Goal: Information Seeking & Learning: Find specific fact

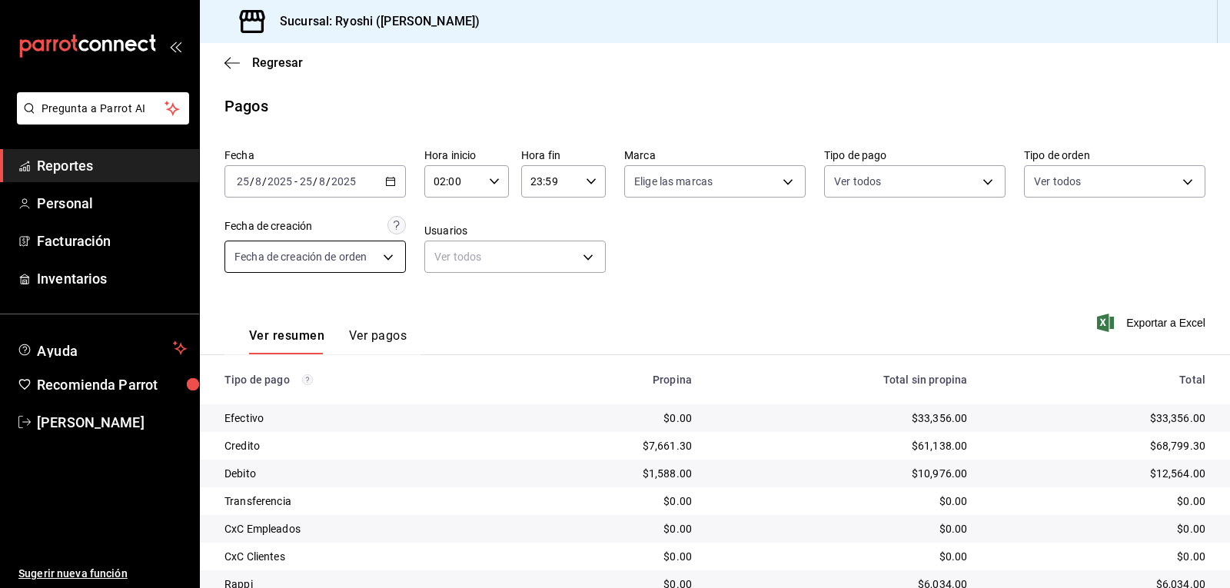
scroll to position [118, 0]
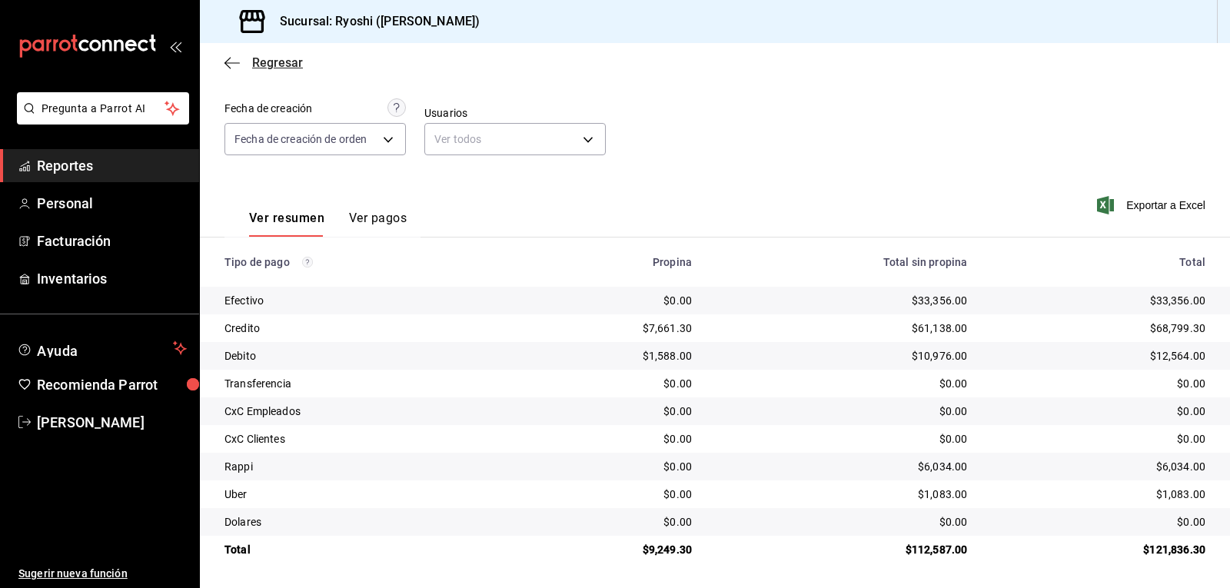
click at [231, 66] on icon "button" at bounding box center [231, 63] width 15 height 14
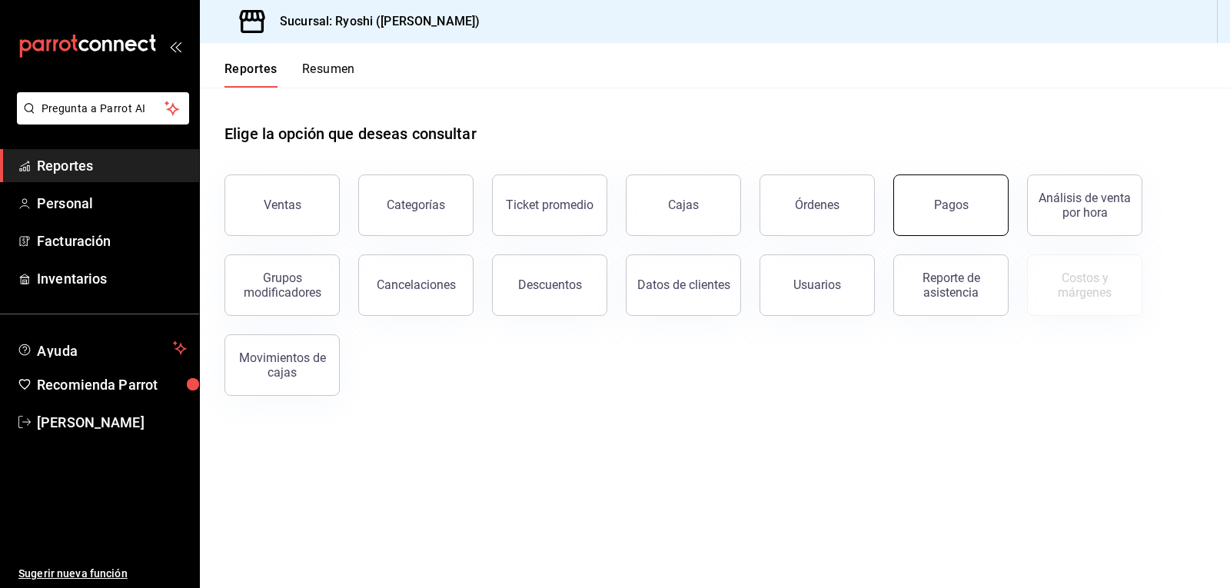
click at [943, 211] on div "Pagos" at bounding box center [951, 205] width 35 height 15
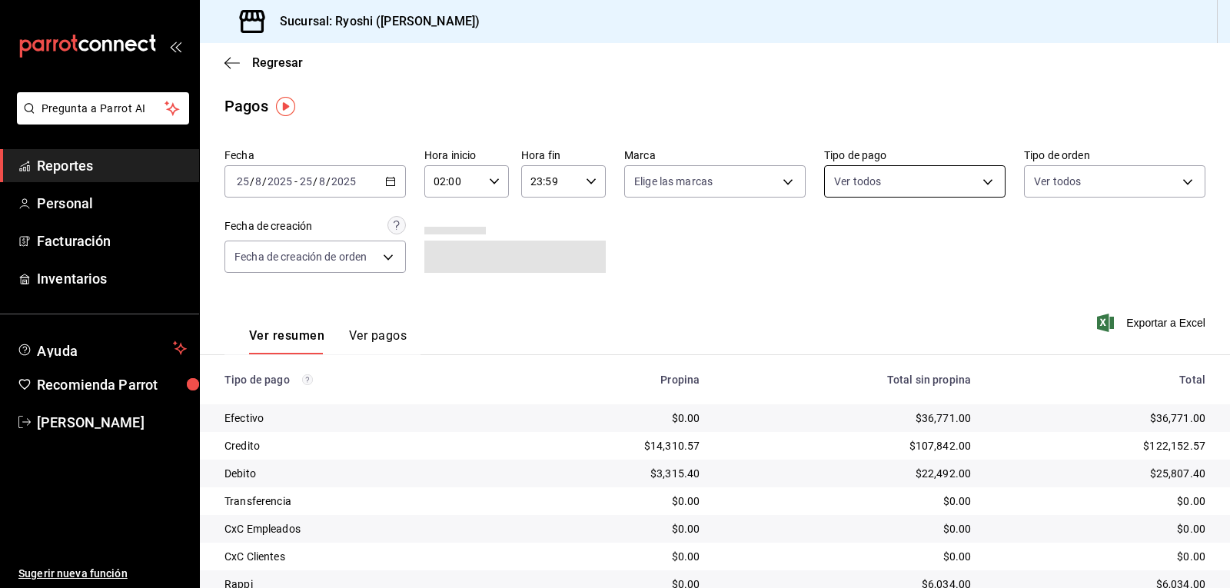
click at [857, 175] on body "Pregunta a Parrot AI Reportes Personal Facturación Inventarios Ayuda Recomienda…" at bounding box center [615, 294] width 1230 height 588
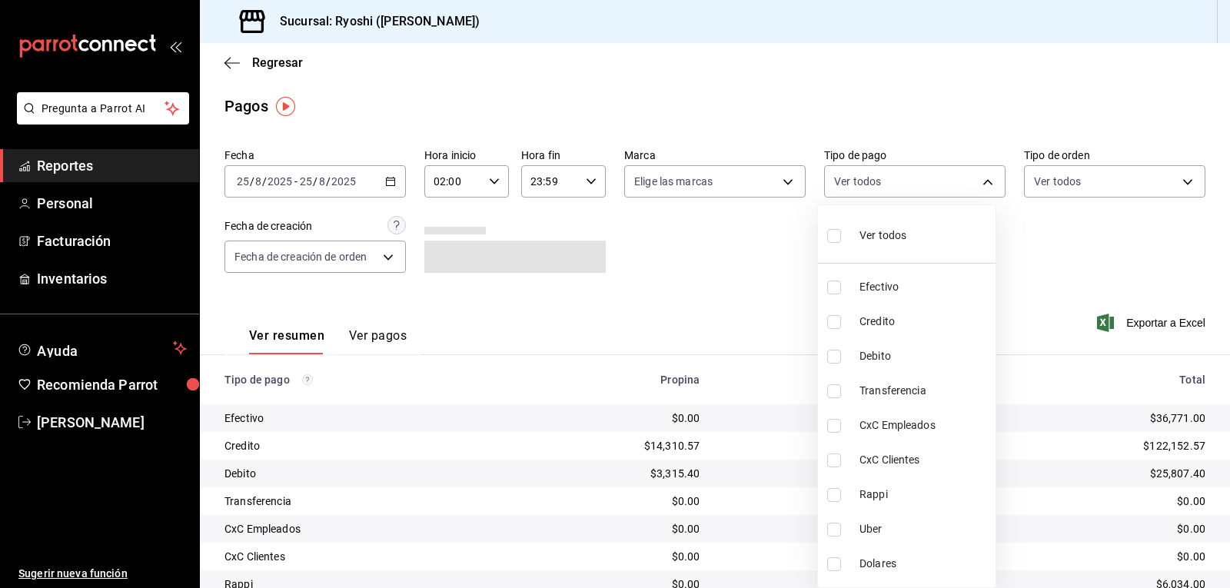
click at [826, 324] on li "Credito" at bounding box center [907, 321] width 178 height 35
type input "9b0685d2-7f5d-4ede-a6b4-58a2ffcbf3cd"
checkbox input "true"
click at [831, 351] on input "checkbox" at bounding box center [834, 357] width 14 height 14
checkbox input "true"
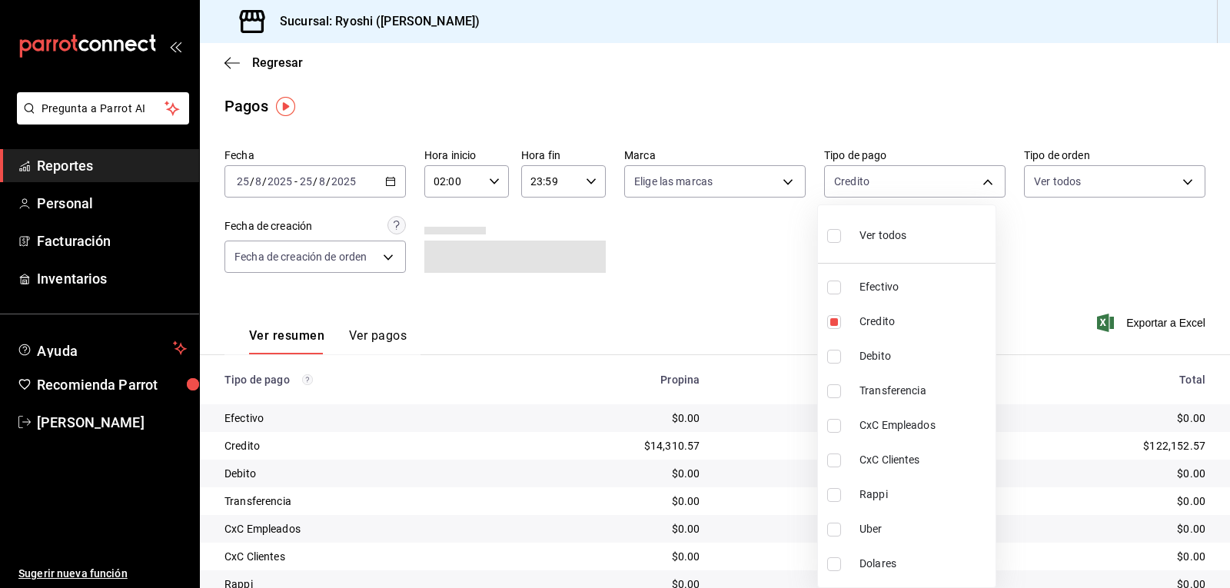
type input "9b0685d2-7f5d-4ede-a6b4-58a2ffcbf3cd,4fc1f123-1106-4d46-a6dc-4994d0550367"
click at [769, 324] on div at bounding box center [615, 294] width 1230 height 588
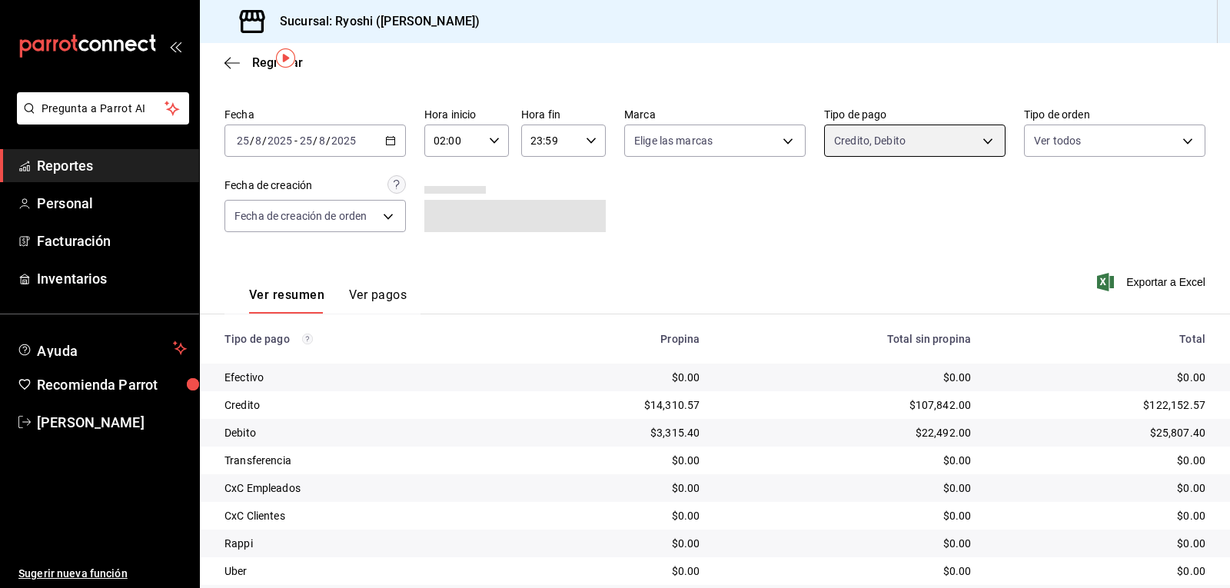
scroll to position [118, 0]
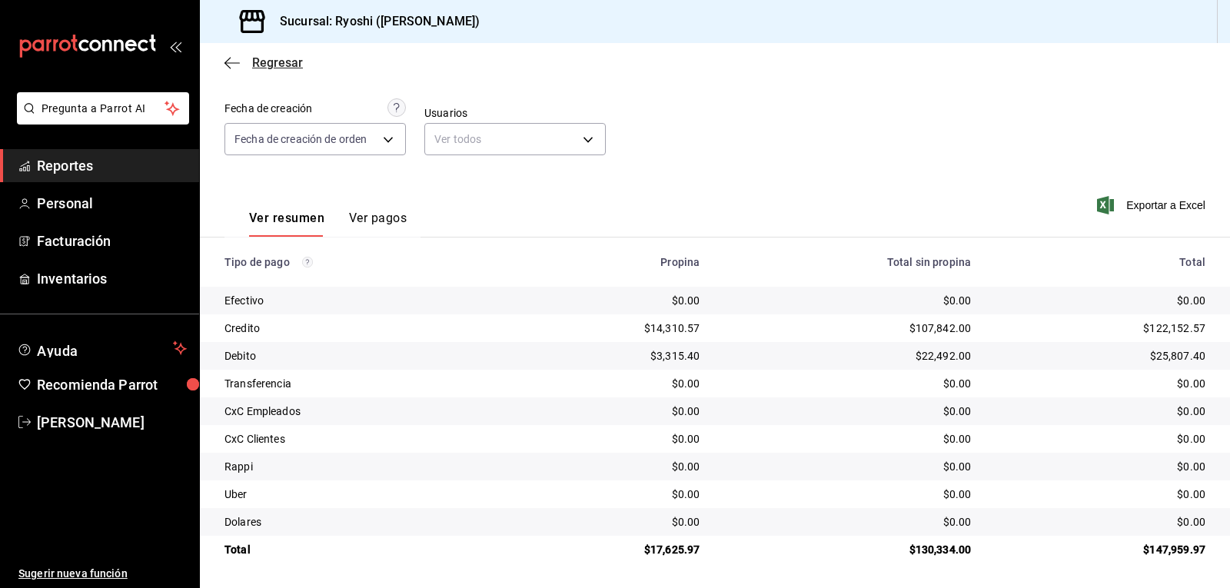
click at [226, 69] on icon "button" at bounding box center [231, 63] width 15 height 14
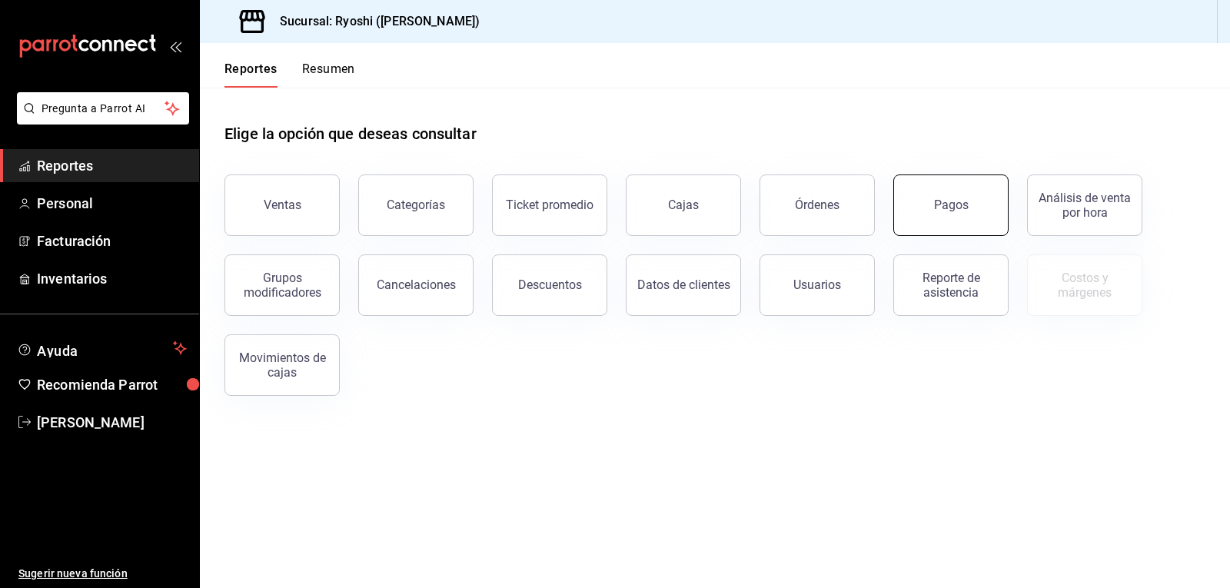
click at [936, 198] on button "Pagos" at bounding box center [950, 206] width 115 height 62
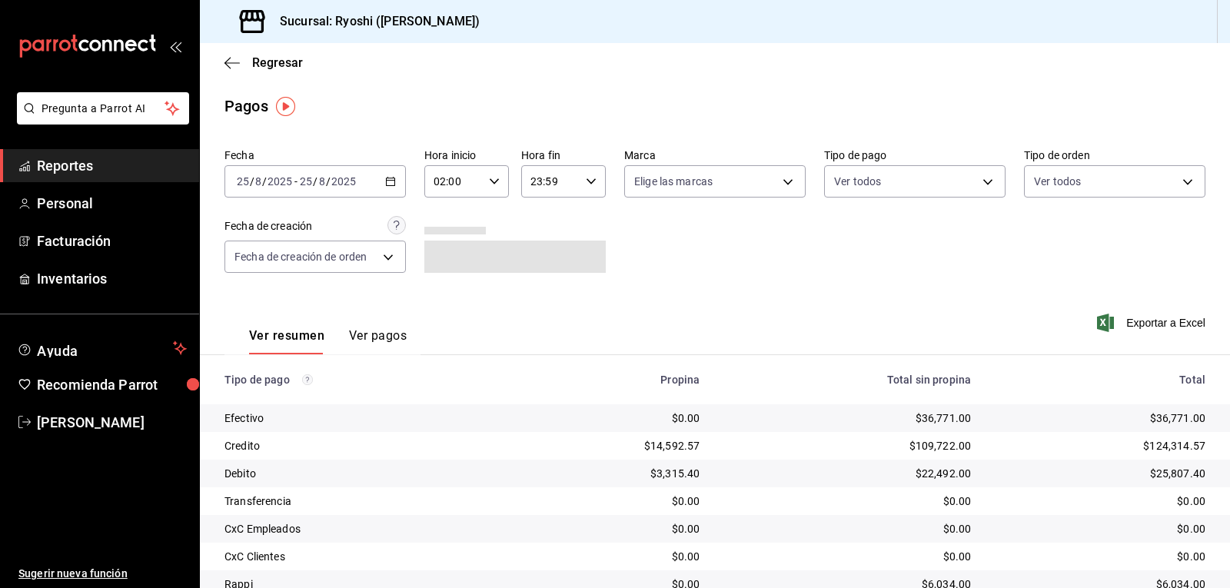
click at [465, 191] on input "02:00" at bounding box center [453, 181] width 58 height 31
click at [435, 221] on span "02" at bounding box center [443, 220] width 18 height 12
click at [890, 187] on div at bounding box center [615, 294] width 1230 height 588
click at [890, 187] on body "Pregunta a Parrot AI Reportes Personal Facturación Inventarios Ayuda Recomienda…" at bounding box center [615, 294] width 1230 height 588
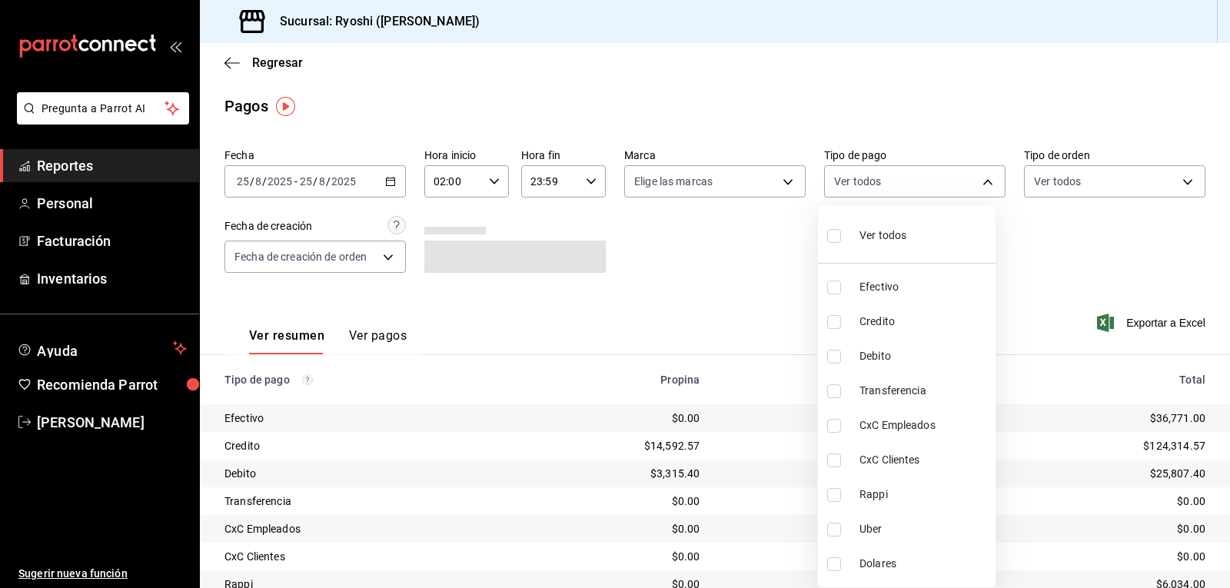
click at [835, 325] on input "checkbox" at bounding box center [834, 322] width 14 height 14
checkbox input "true"
click at [830, 364] on li "Debito" at bounding box center [907, 356] width 178 height 35
type input "9b0685d2-7f5d-4ede-a6b4-58a2ffcbf3cd,4fc1f123-1106-4d46-a6dc-4994d0550367"
checkbox input "true"
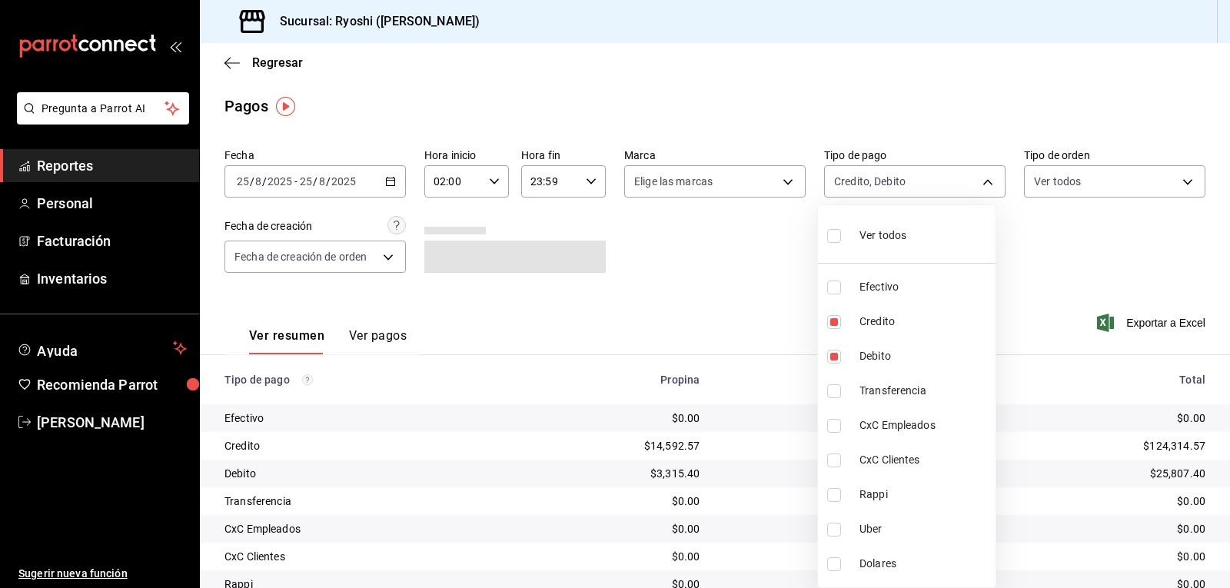
drag, startPoint x: 1222, startPoint y: 384, endPoint x: 1212, endPoint y: 419, distance: 37.0
click at [1212, 421] on div at bounding box center [615, 294] width 1230 height 588
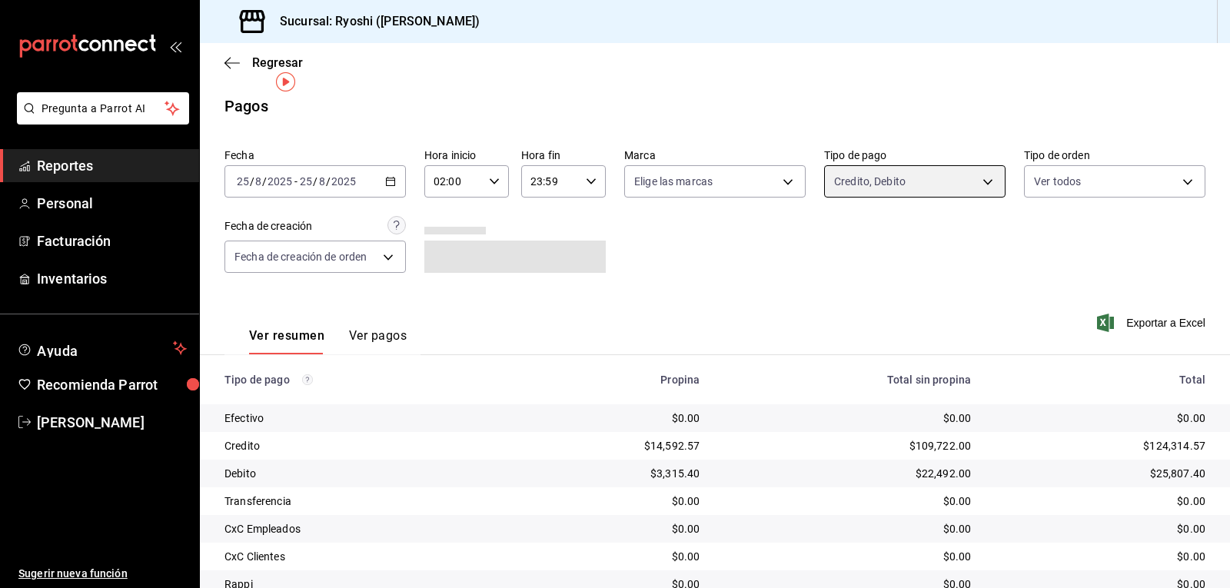
scroll to position [118, 0]
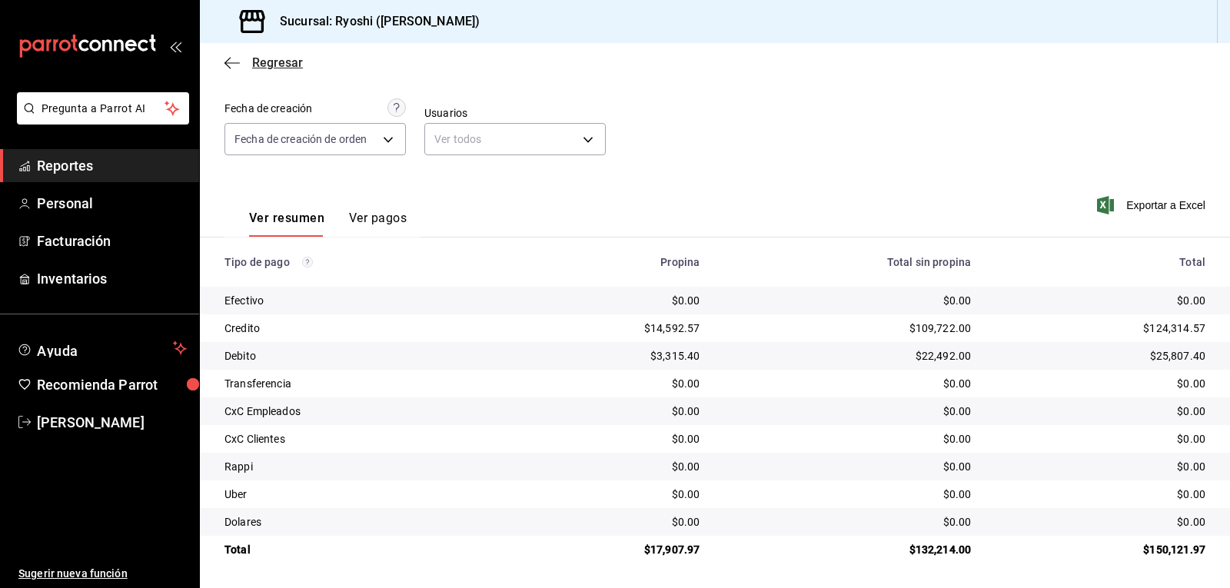
click at [236, 61] on icon "button" at bounding box center [231, 63] width 15 height 14
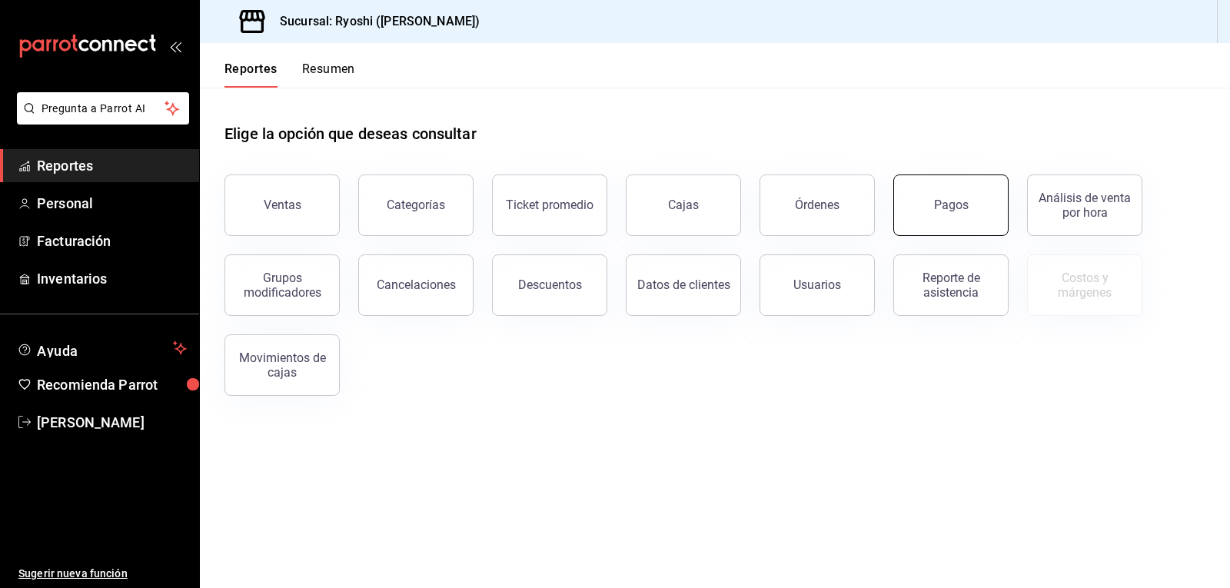
click at [954, 207] on div "Pagos" at bounding box center [951, 205] width 35 height 15
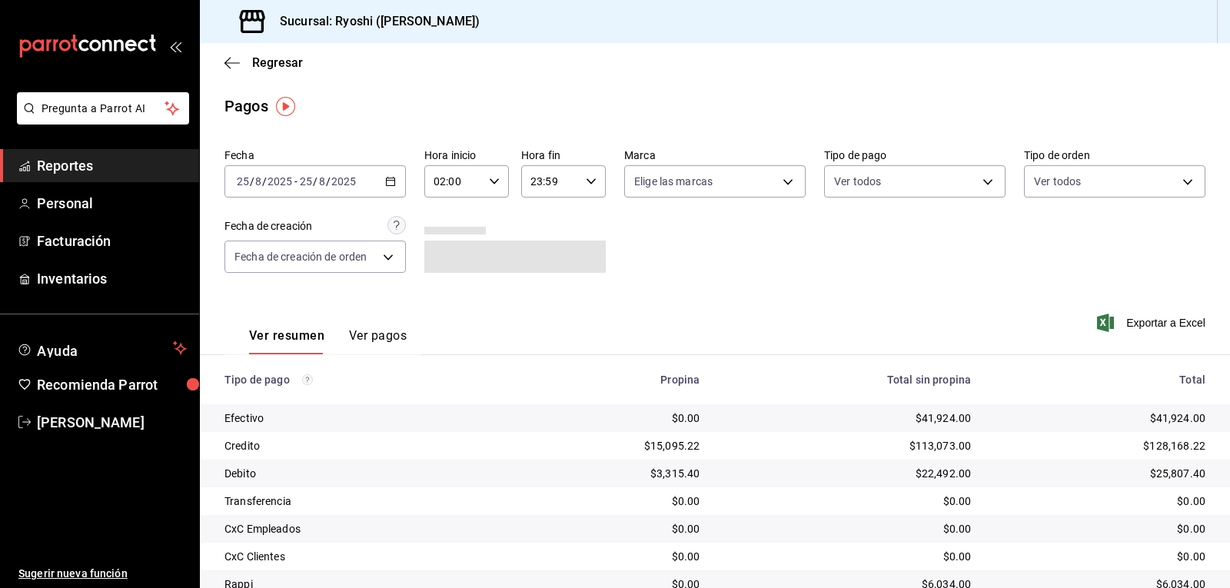
click at [461, 180] on input "02:00" at bounding box center [453, 181] width 58 height 31
click at [447, 218] on span "02" at bounding box center [443, 220] width 18 height 12
drag, startPoint x: 913, startPoint y: 414, endPoint x: 932, endPoint y: 417, distance: 19.4
click at [934, 417] on div at bounding box center [615, 294] width 1230 height 588
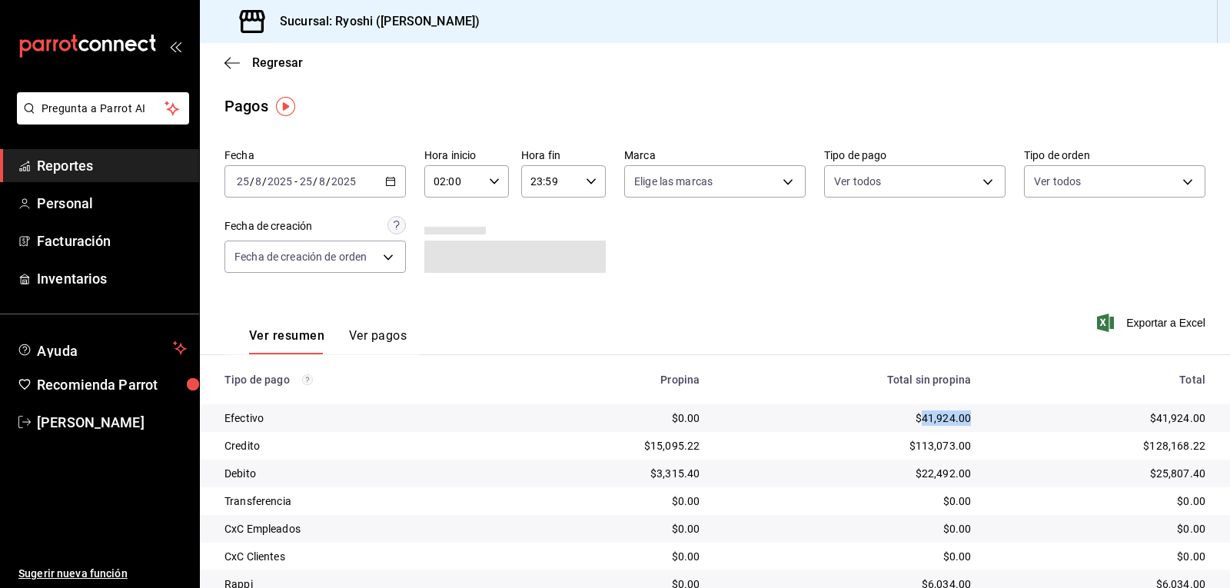
drag, startPoint x: 913, startPoint y: 415, endPoint x: 962, endPoint y: 413, distance: 48.5
click at [962, 413] on td "$41,924.00" at bounding box center [847, 418] width 271 height 28
copy div "41,924.00"
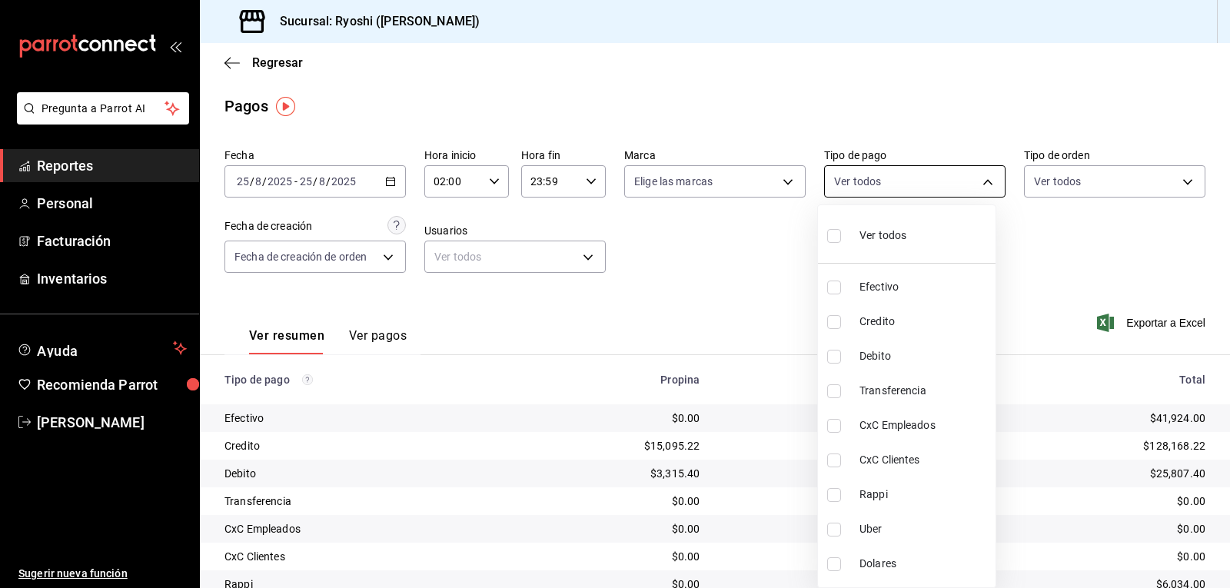
click at [913, 184] on body "Pregunta a Parrot AI Reportes Personal Facturación Inventarios Ayuda Recomienda…" at bounding box center [615, 294] width 1230 height 588
drag, startPoint x: 959, startPoint y: 244, endPoint x: 949, endPoint y: 352, distance: 108.9
click at [951, 352] on ul "Ver todos Efectivo Credito Debito Transferencia CxC Empleados CxC Clientes Rapp…" at bounding box center [907, 396] width 178 height 382
drag, startPoint x: 840, startPoint y: 494, endPoint x: 840, endPoint y: 534, distance: 40.0
click at [840, 494] on input "checkbox" at bounding box center [834, 495] width 14 height 14
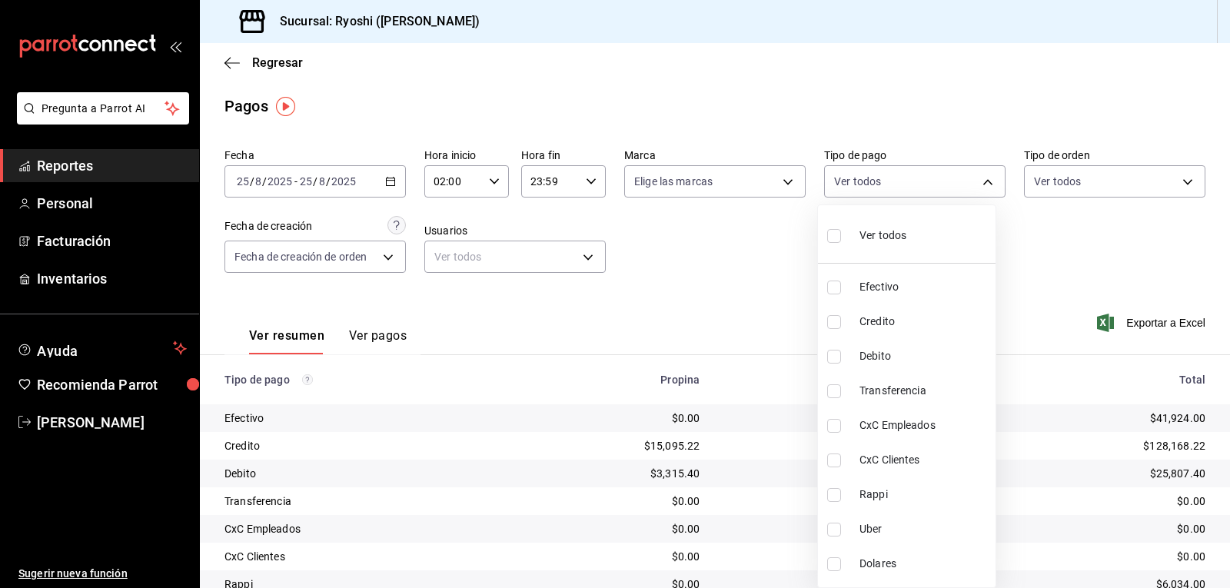
checkbox input "true"
type input "03b2a83d-8b25-4255-833b-17fe1c8361e8"
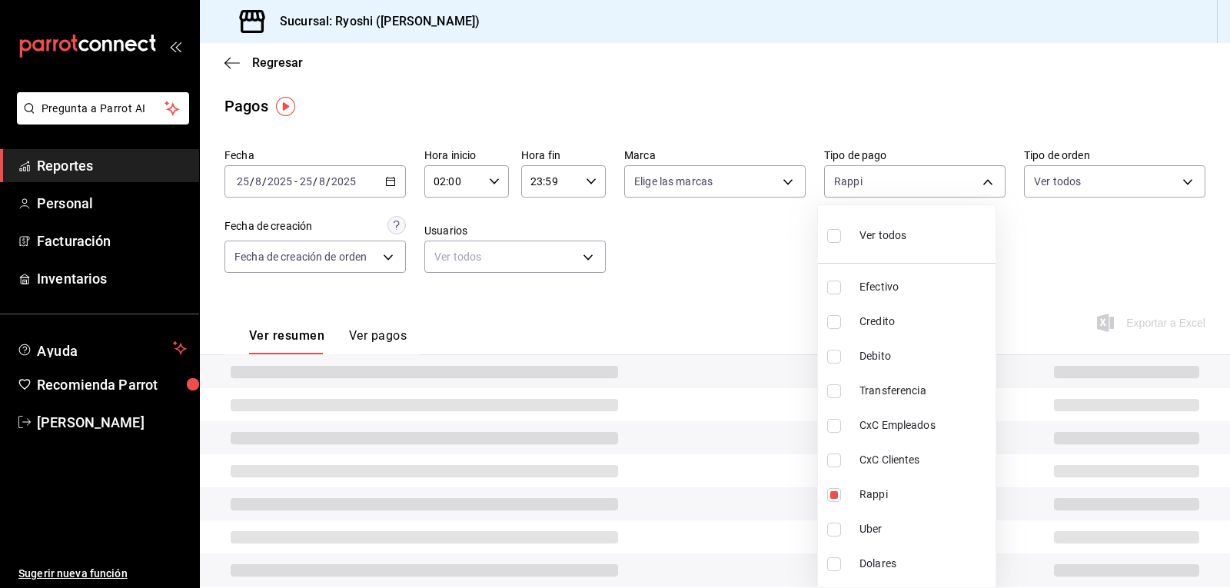
click at [832, 527] on input "checkbox" at bounding box center [834, 530] width 14 height 14
checkbox input "true"
type input "03b2a83d-8b25-4255-833b-17fe1c8361e8,b772c1a0-b8da-4acb-be12-b7e981a54f00"
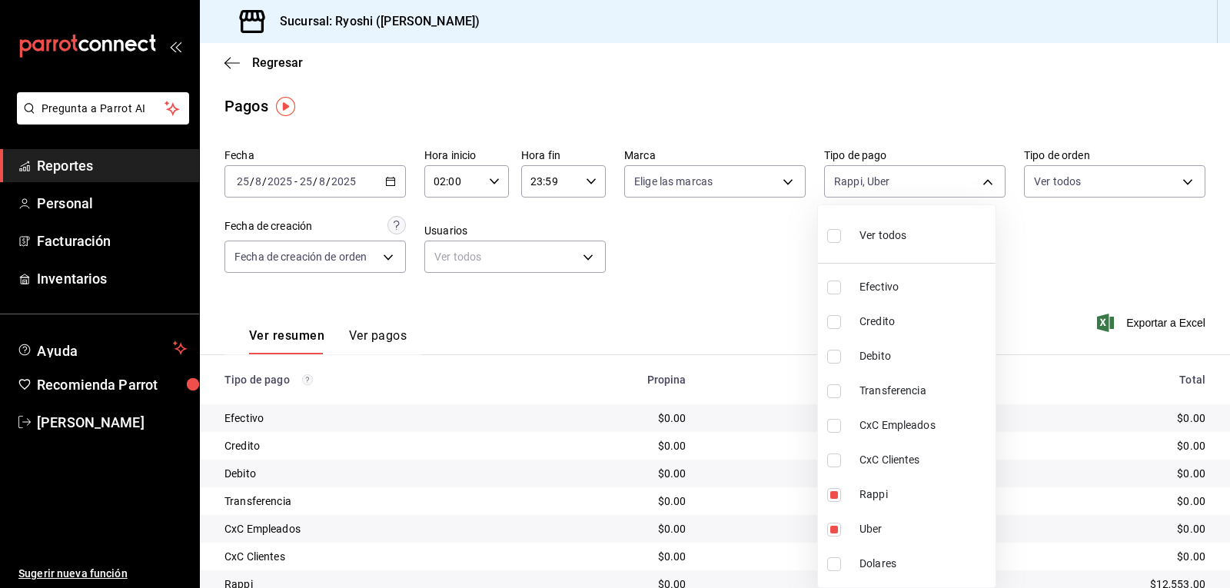
click at [447, 191] on div at bounding box center [615, 294] width 1230 height 588
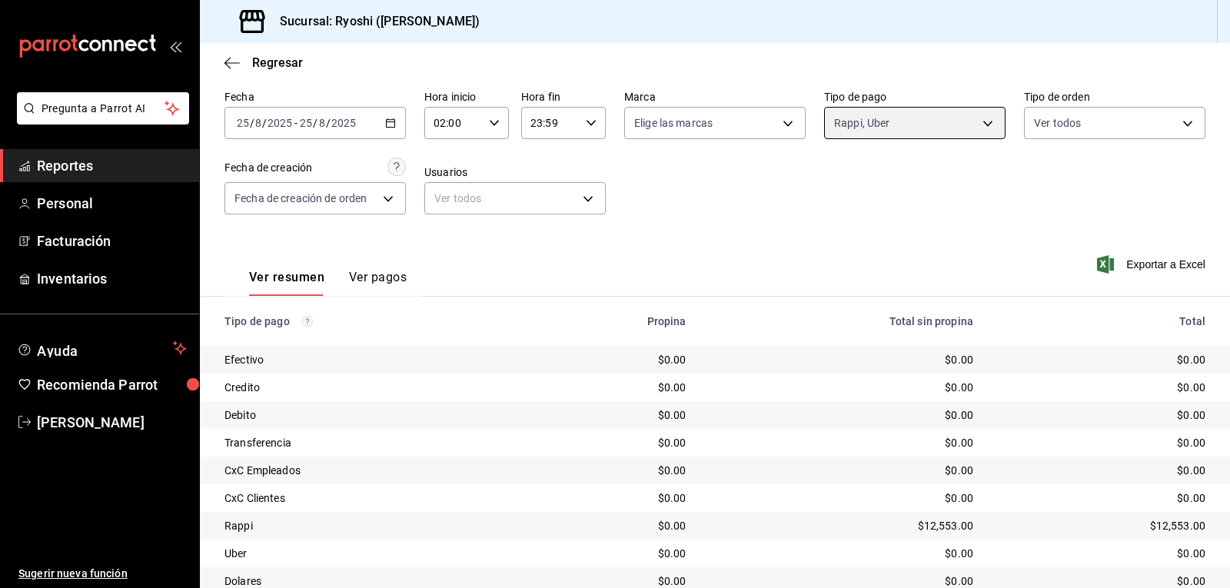
scroll to position [118, 0]
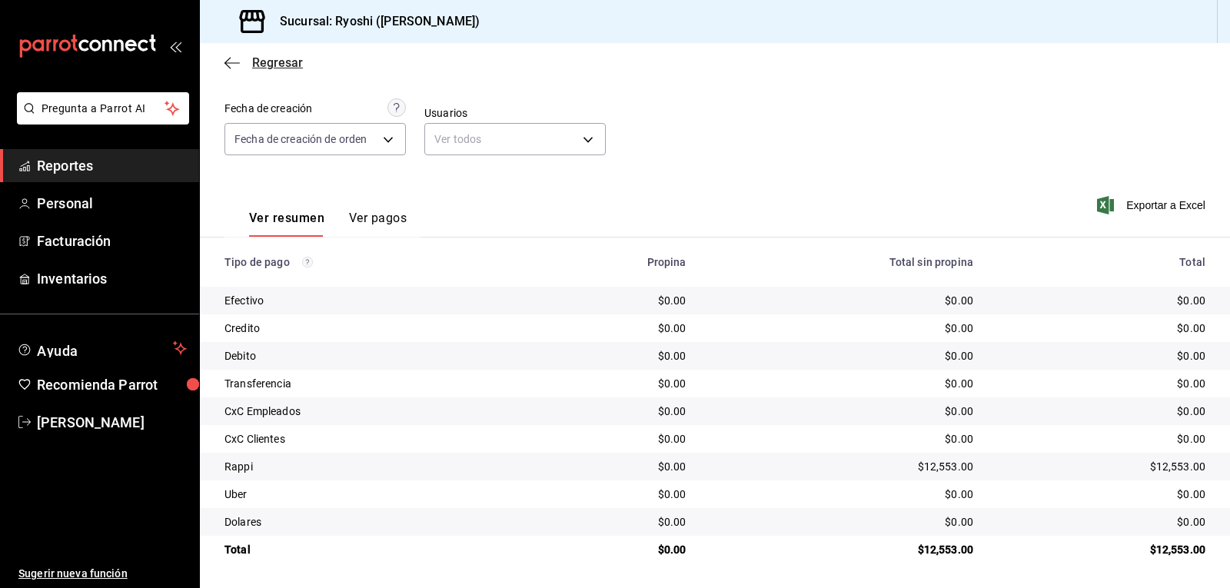
click at [232, 63] on icon "button" at bounding box center [231, 62] width 15 height 1
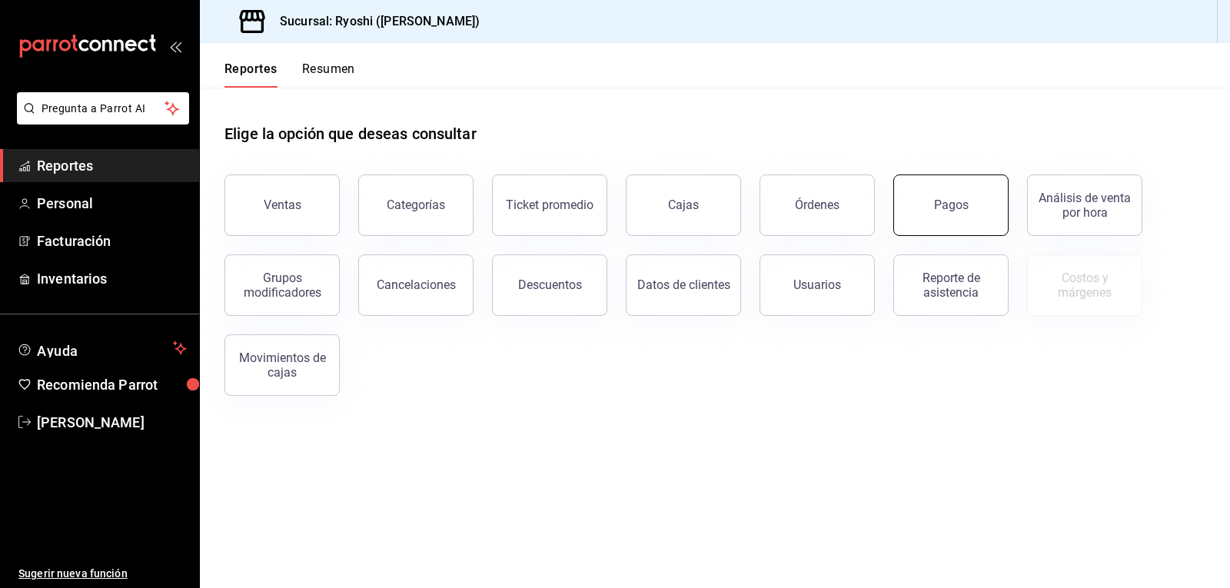
click at [979, 178] on button "Pagos" at bounding box center [950, 206] width 115 height 62
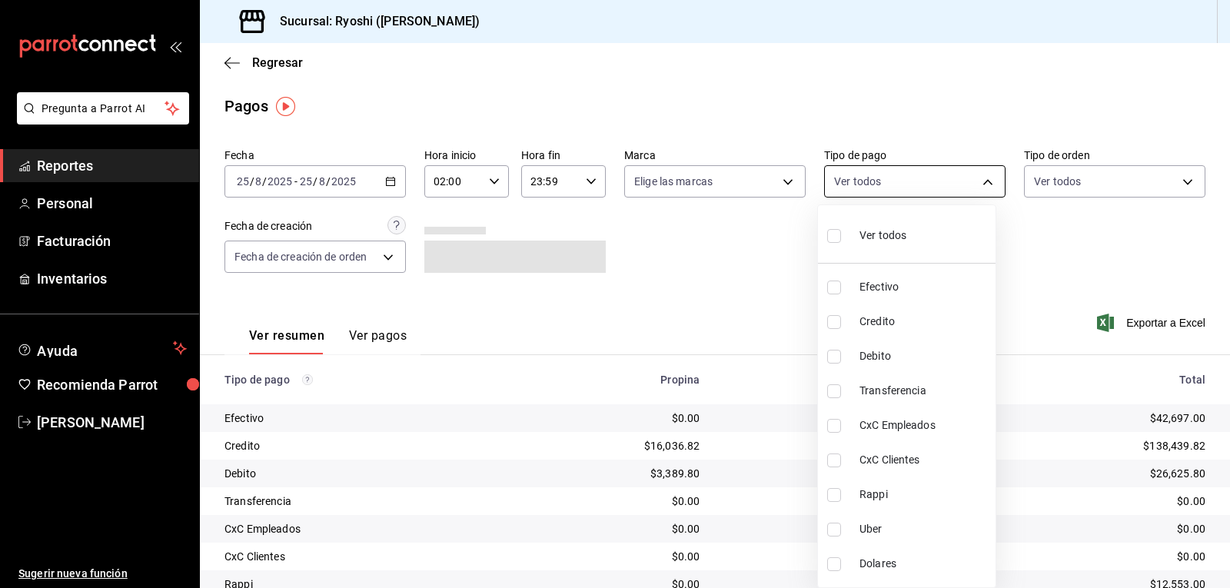
click at [869, 185] on body "Pregunta a Parrot AI Reportes Personal Facturación Inventarios Ayuda Recomienda…" at bounding box center [615, 294] width 1230 height 588
click at [827, 491] on input "checkbox" at bounding box center [834, 495] width 14 height 14
checkbox input "true"
type input "03b2a83d-8b25-4255-833b-17fe1c8361e8"
click at [833, 530] on input "checkbox" at bounding box center [834, 530] width 14 height 14
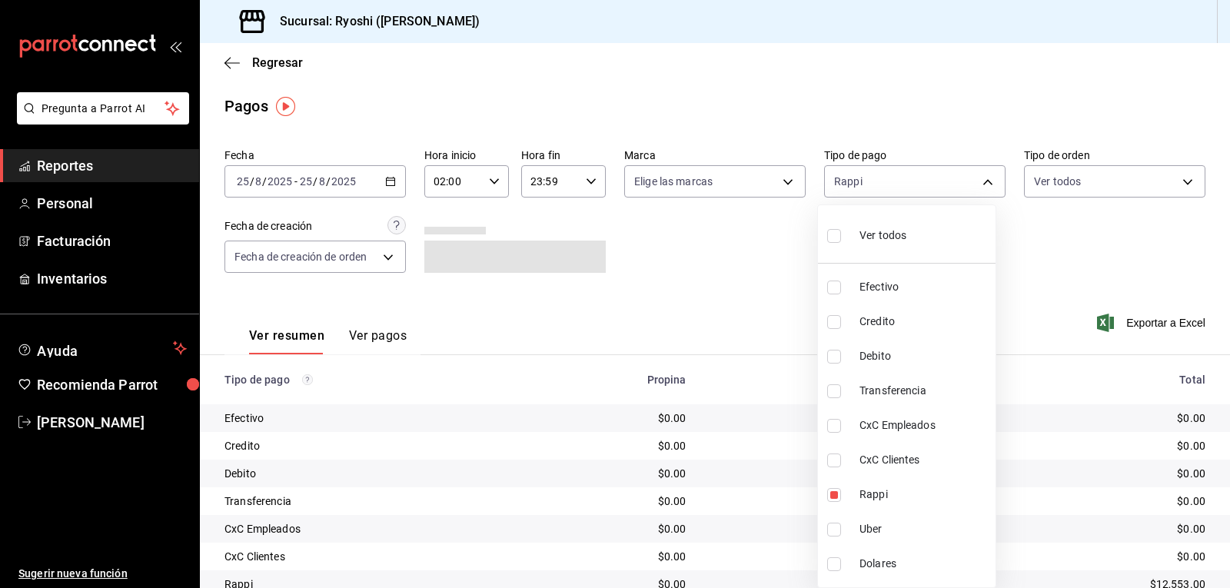
checkbox input "true"
type input "03b2a83d-8b25-4255-833b-17fe1c8361e8,b772c1a0-b8da-4acb-be12-b7e981a54f00"
click at [1114, 242] on div at bounding box center [615, 294] width 1230 height 588
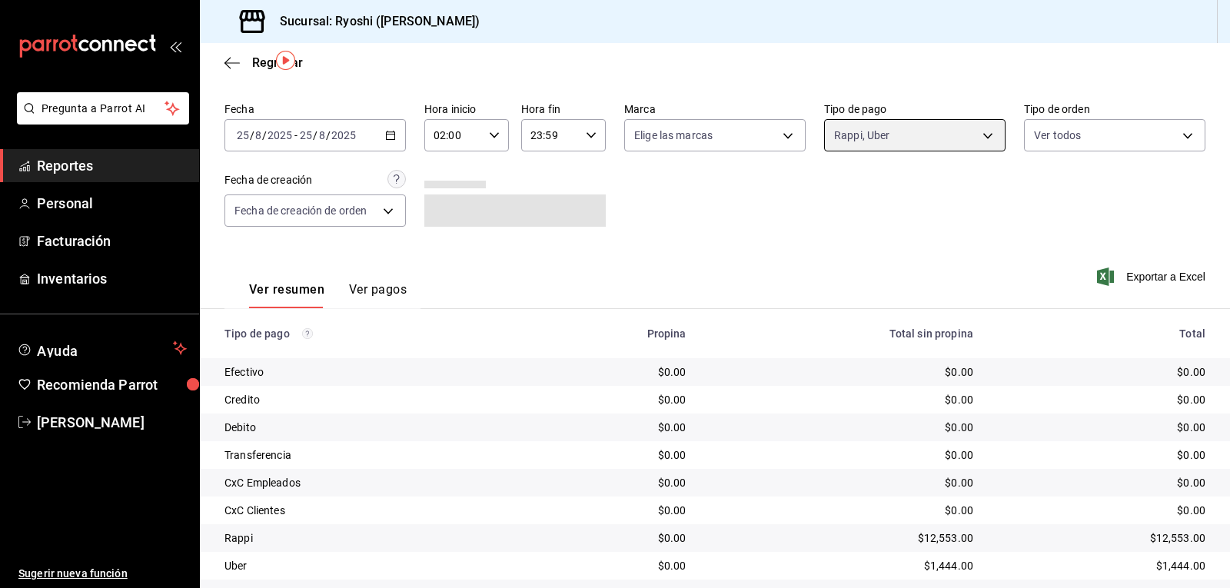
scroll to position [118, 0]
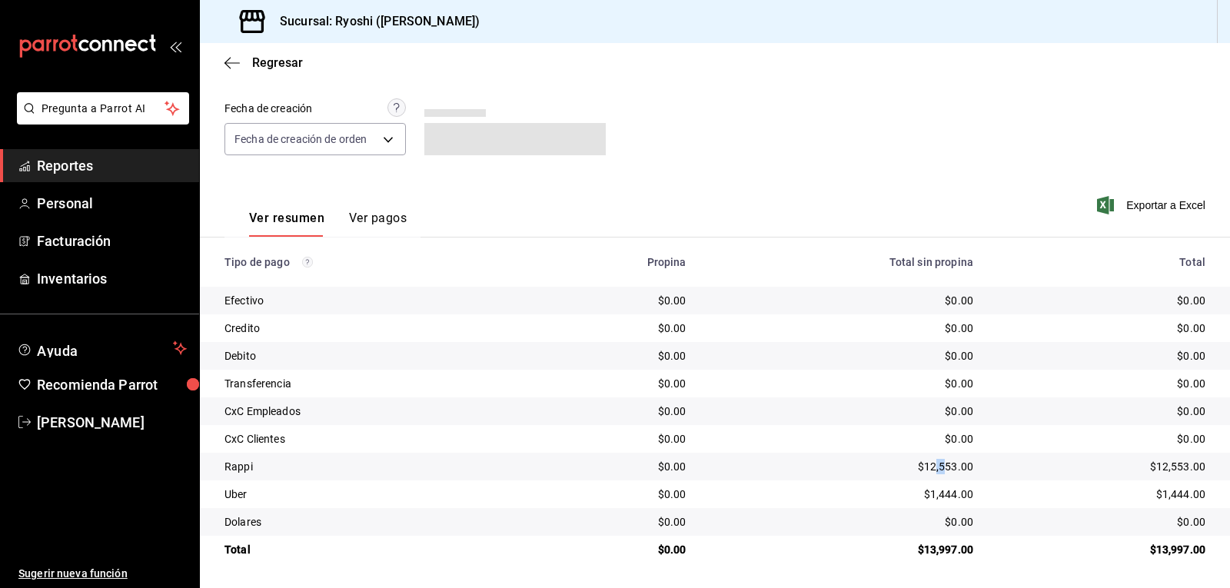
drag, startPoint x: 924, startPoint y: 463, endPoint x: 937, endPoint y: 463, distance: 13.1
click at [937, 463] on div "$12,553.00" at bounding box center [842, 466] width 262 height 15
drag, startPoint x: 916, startPoint y: 464, endPoint x: 963, endPoint y: 463, distance: 47.7
click at [963, 463] on td "$12,553.00" at bounding box center [842, 467] width 287 height 28
copy div "12,553.00"
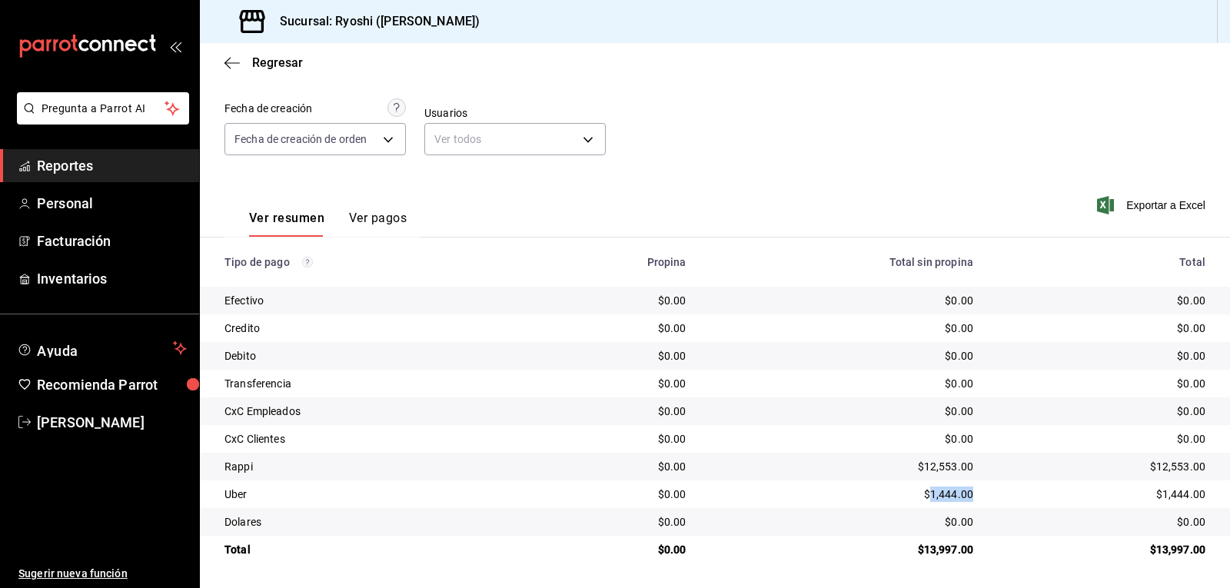
drag, startPoint x: 920, startPoint y: 487, endPoint x: 944, endPoint y: 496, distance: 25.3
click at [969, 486] on td "$1,444.00" at bounding box center [842, 494] width 287 height 28
copy div "1,444.00"
click at [226, 67] on icon "button" at bounding box center [231, 63] width 15 height 14
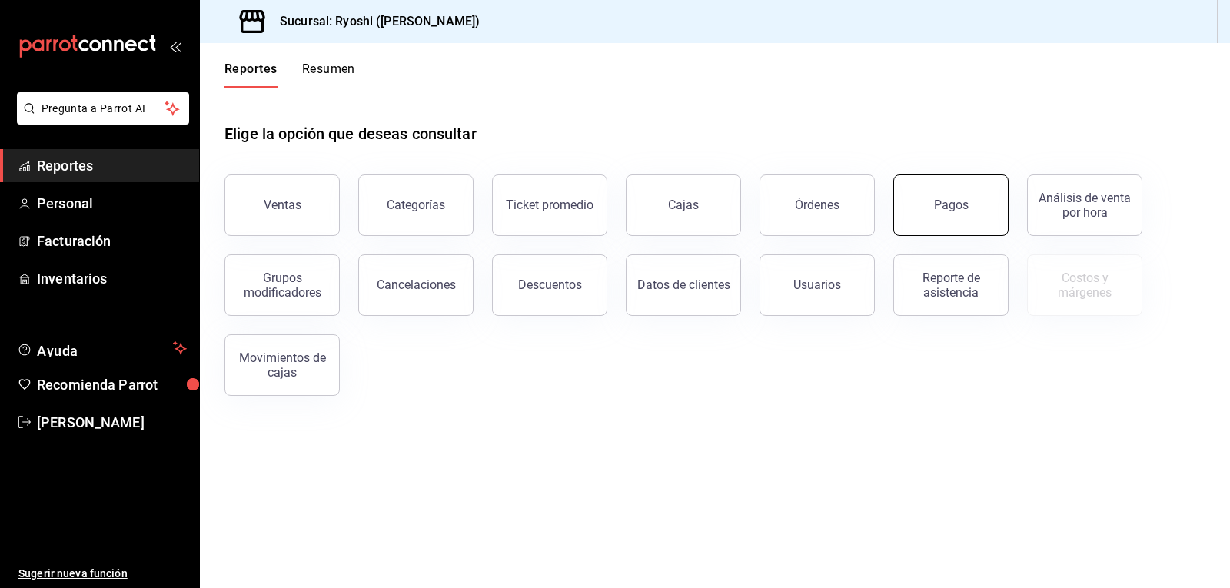
click at [939, 201] on div "Pagos" at bounding box center [951, 205] width 35 height 15
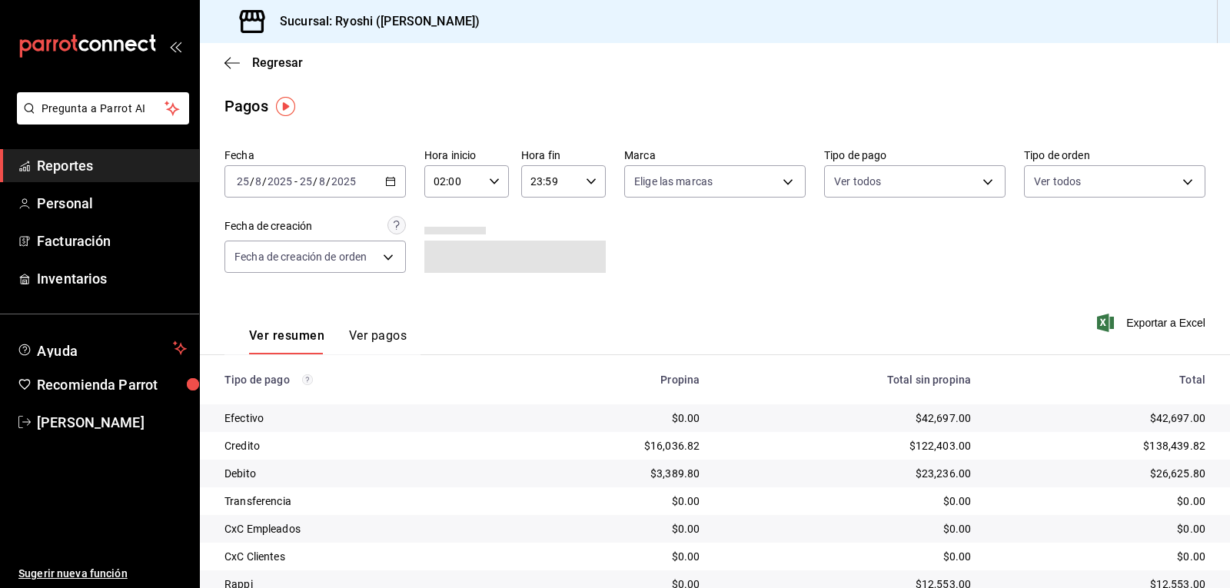
click at [442, 184] on input "02:00" at bounding box center [453, 181] width 58 height 31
click at [435, 224] on span "02" at bounding box center [443, 220] width 18 height 12
click at [863, 185] on div at bounding box center [615, 294] width 1230 height 588
click at [873, 188] on body "Pregunta a Parrot AI Reportes Personal Facturación Inventarios Ayuda Recomienda…" at bounding box center [615, 294] width 1230 height 588
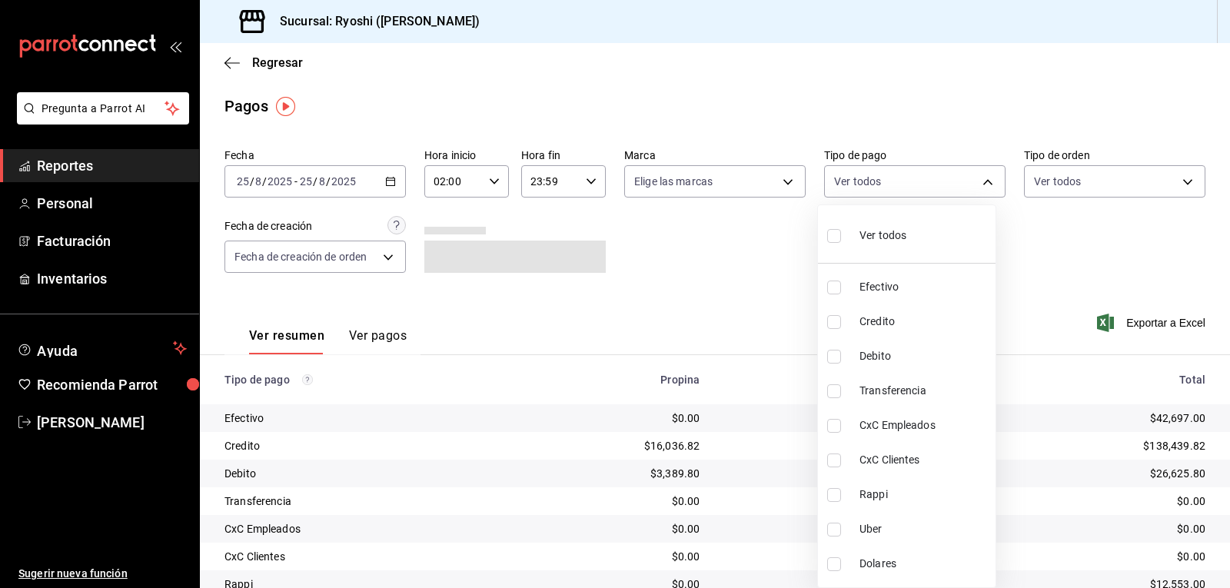
click at [836, 241] on input "checkbox" at bounding box center [834, 236] width 14 height 14
checkbox input "true"
type input "789b4605-08e0-4dfe-9865-94468e2c17aa,9b0685d2-7f5d-4ede-a6b4-58a2ffcbf3cd,4fc1f…"
checkbox input "true"
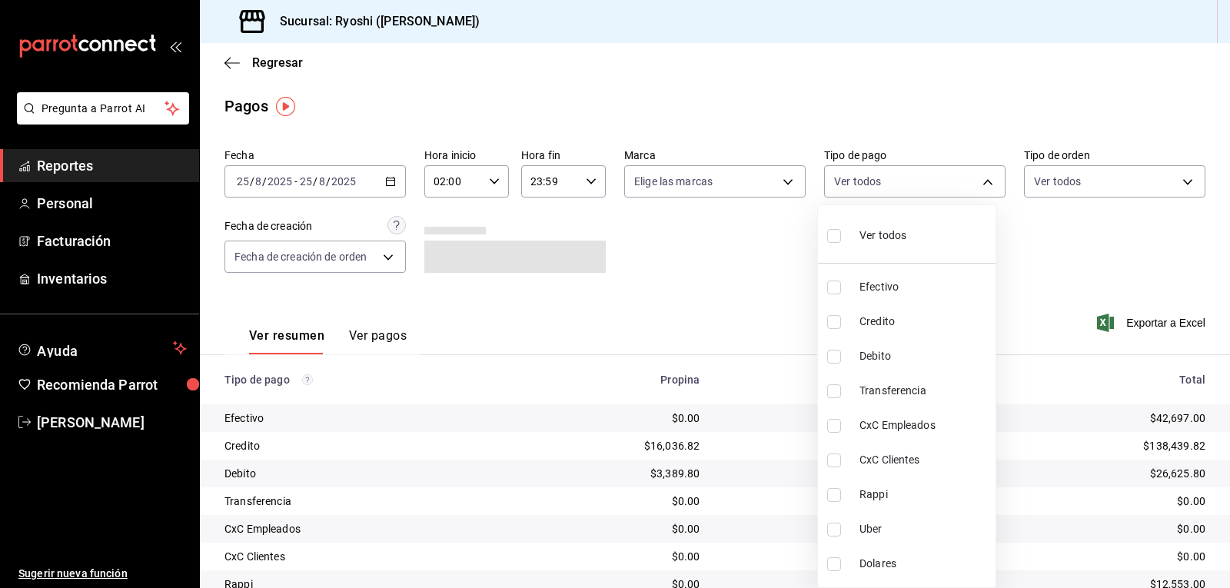
checkbox input "true"
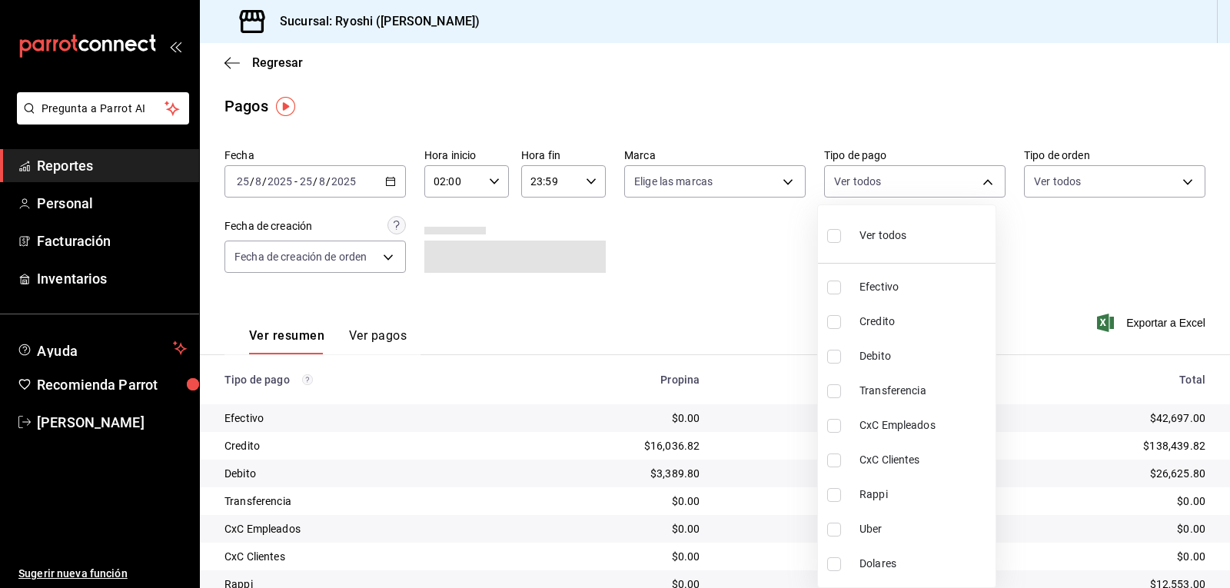
checkbox input "true"
drag, startPoint x: 1229, startPoint y: 299, endPoint x: 1221, endPoint y: 377, distance: 78.8
click at [1228, 389] on div at bounding box center [615, 294] width 1230 height 588
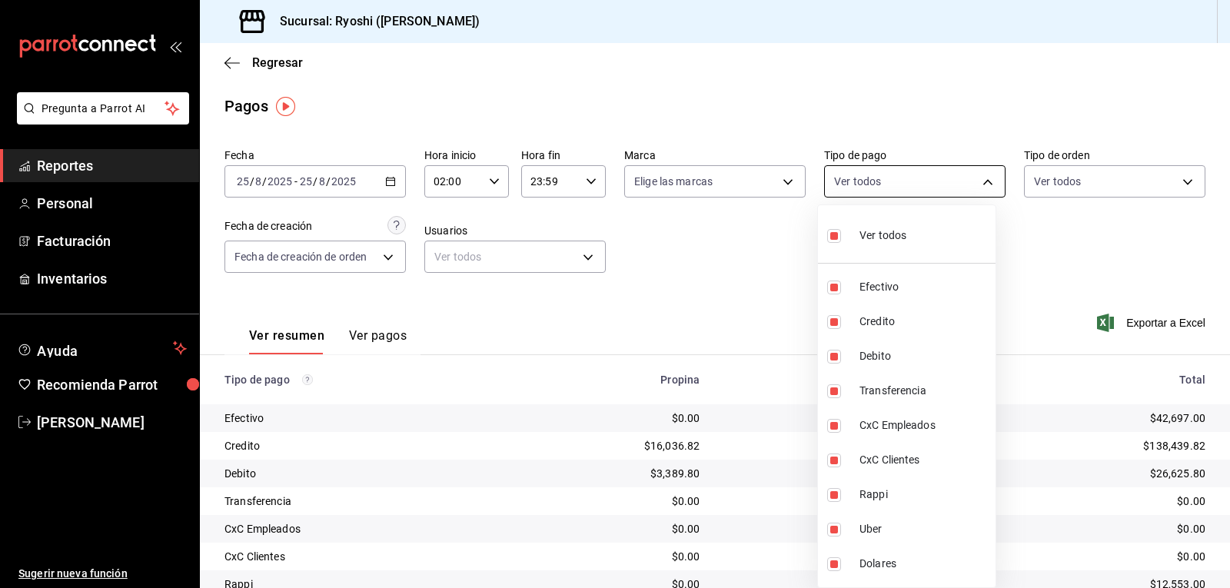
click at [981, 181] on body "Pregunta a Parrot AI Reportes Personal Facturación Inventarios Ayuda Recomienda…" at bounding box center [615, 294] width 1230 height 588
click at [835, 238] on input "checkbox" at bounding box center [834, 236] width 14 height 14
checkbox input "false"
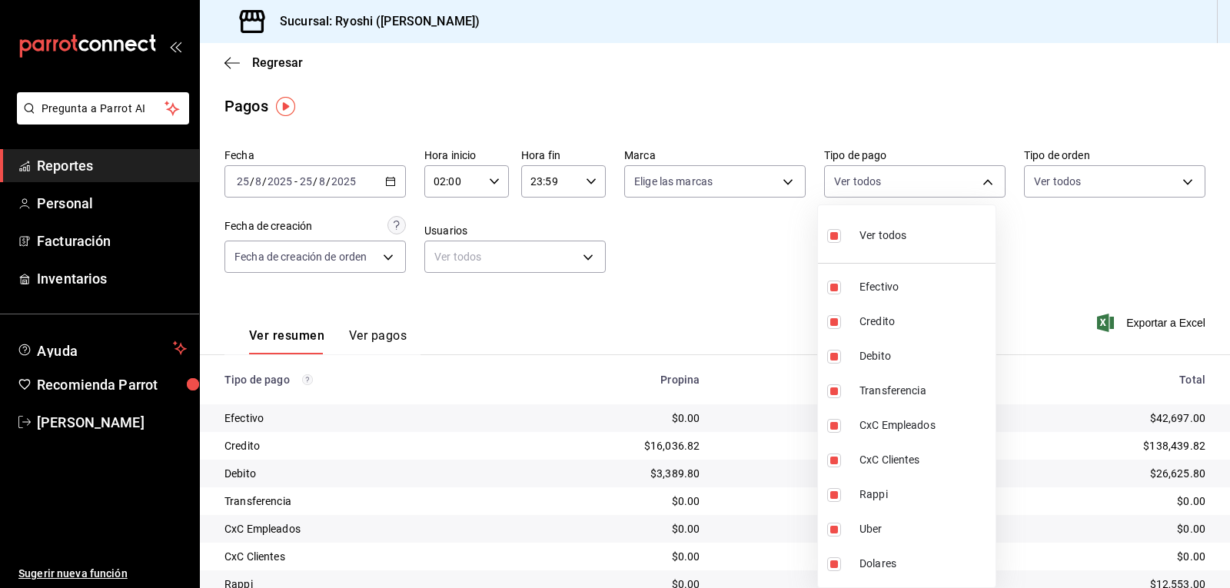
checkbox input "false"
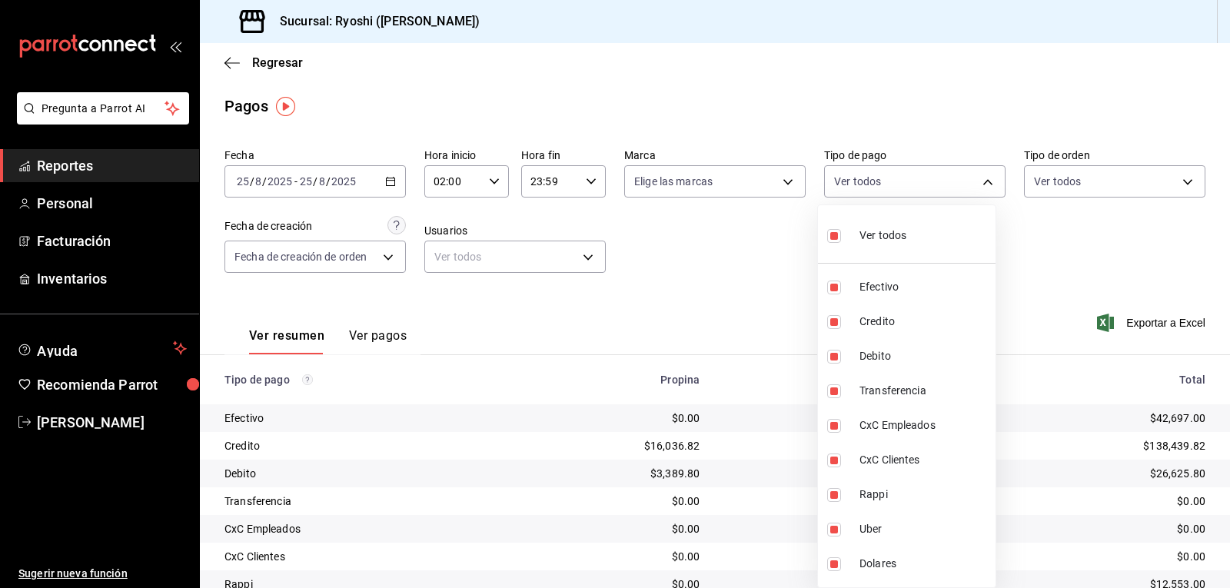
checkbox input "false"
click at [831, 319] on input "checkbox" at bounding box center [834, 322] width 14 height 14
checkbox input "true"
type input "9b0685d2-7f5d-4ede-a6b4-58a2ffcbf3cd"
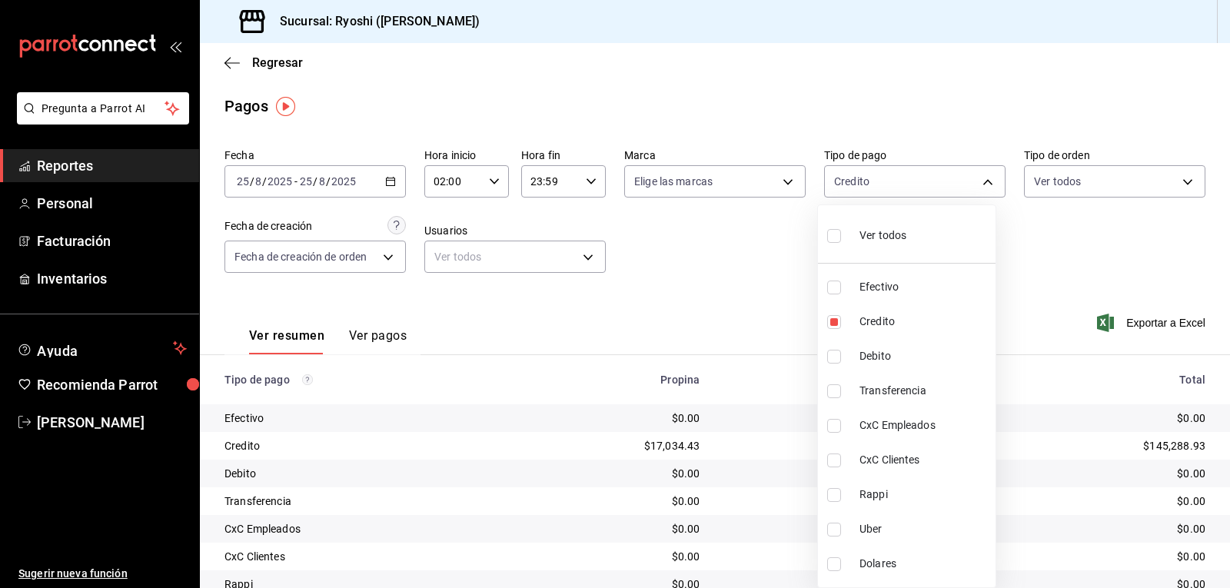
click at [833, 354] on input "checkbox" at bounding box center [834, 357] width 14 height 14
checkbox input "true"
type input "9b0685d2-7f5d-4ede-a6b4-58a2ffcbf3cd,4fc1f123-1106-4d46-a6dc-4994d0550367"
click at [800, 324] on div at bounding box center [615, 294] width 1230 height 588
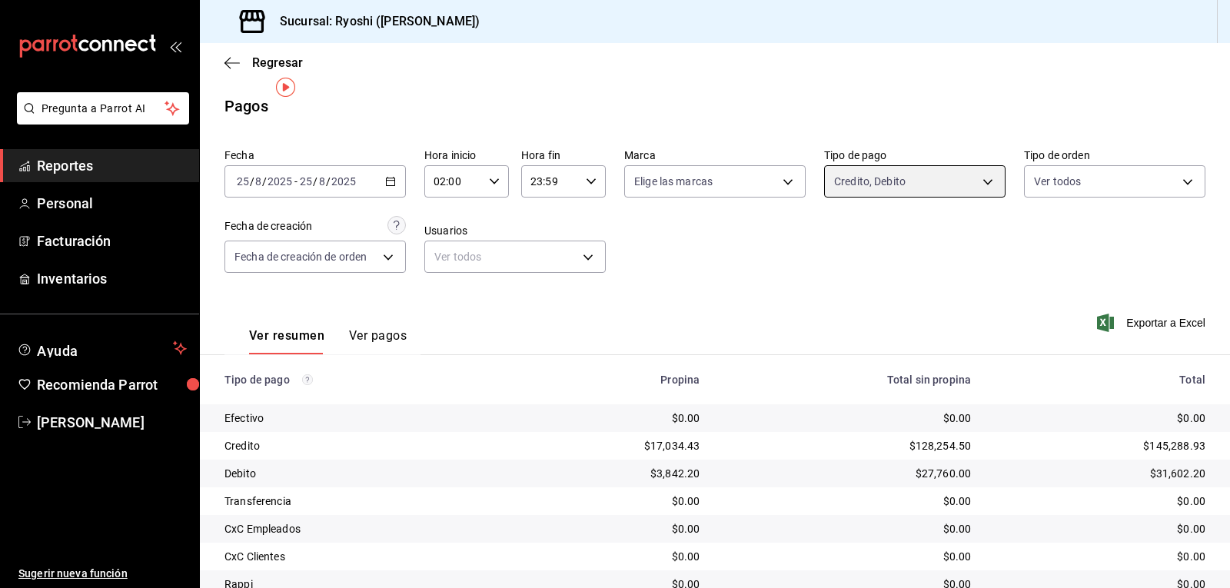
scroll to position [118, 0]
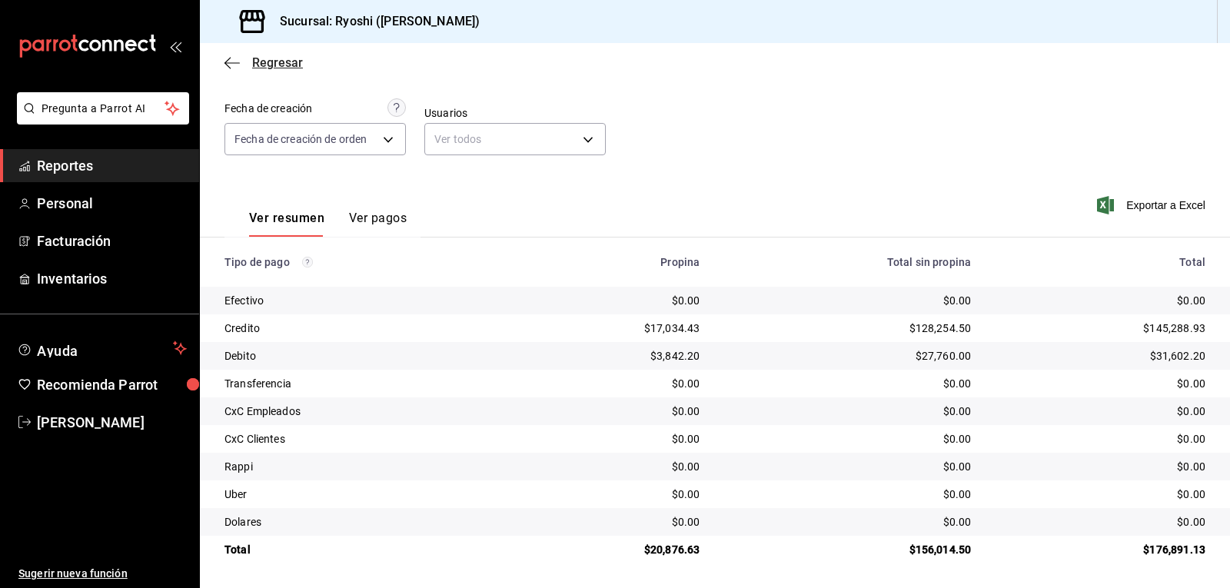
click at [230, 63] on icon "button" at bounding box center [231, 62] width 15 height 1
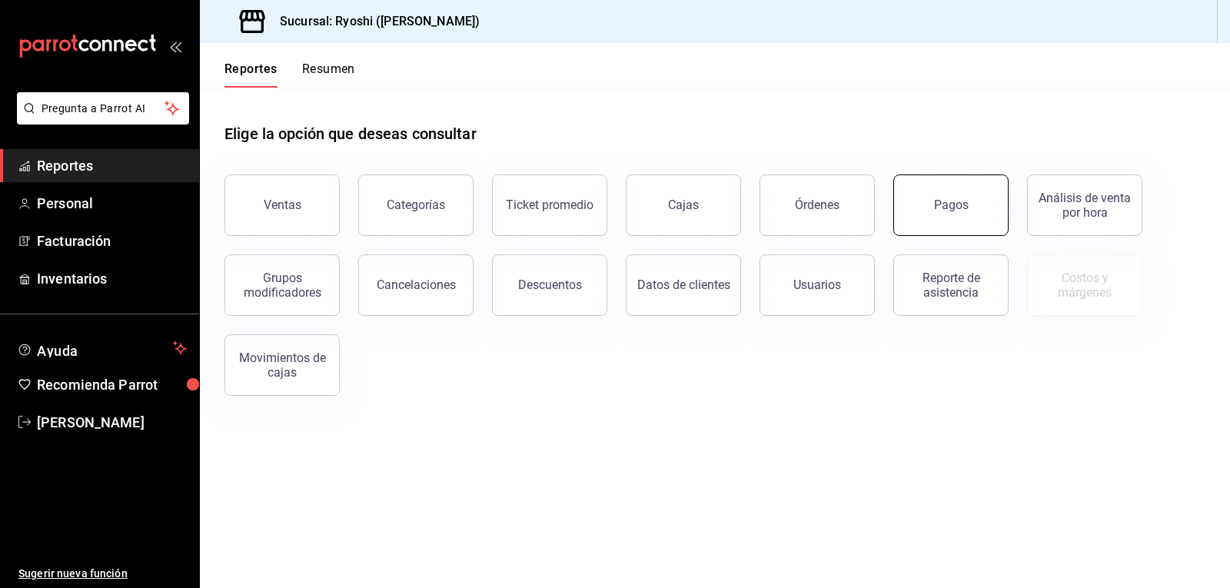
click at [934, 204] on button "Pagos" at bounding box center [950, 206] width 115 height 62
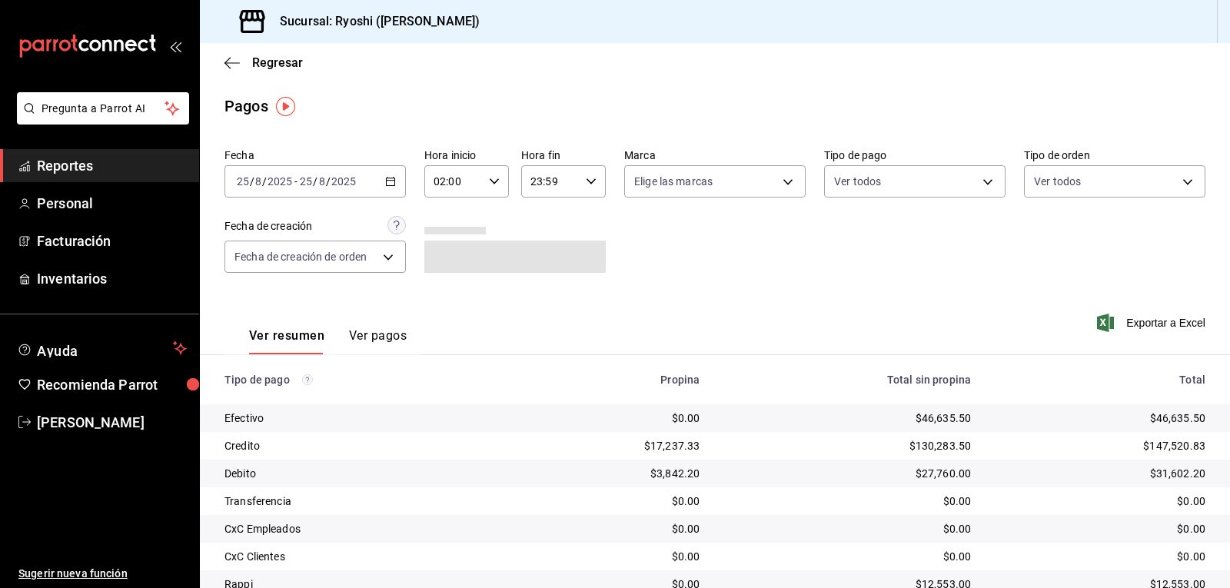
click at [458, 191] on input "02:00" at bounding box center [453, 181] width 58 height 31
click at [449, 225] on span "02" at bounding box center [443, 220] width 18 height 12
click at [859, 177] on div at bounding box center [615, 294] width 1230 height 588
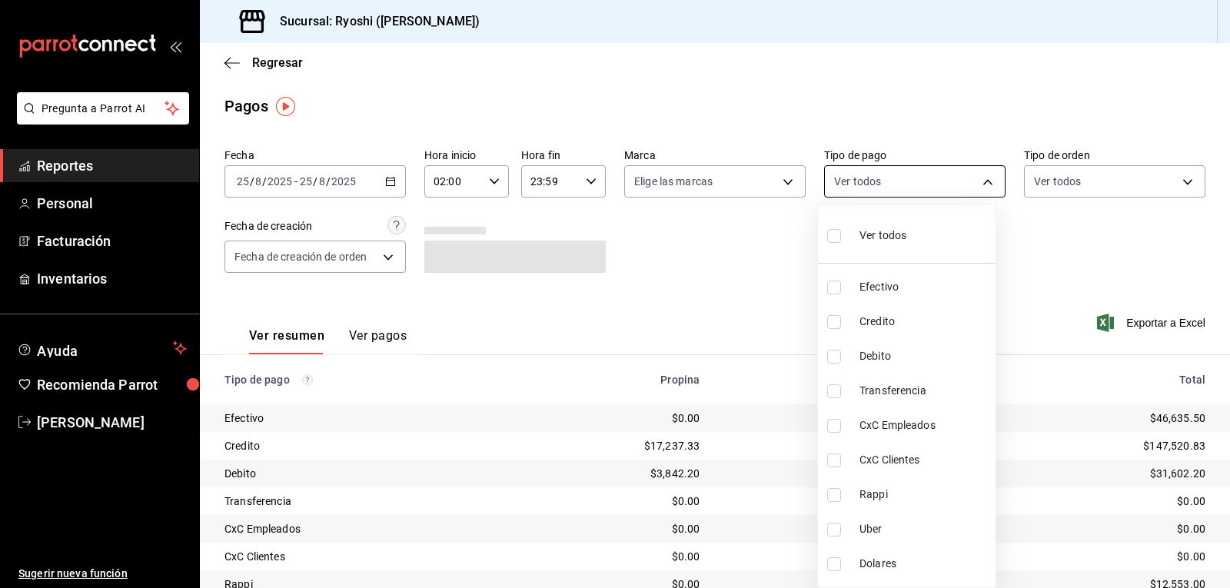
click at [856, 175] on body "Pregunta a Parrot AI Reportes Personal Facturación Inventarios Ayuda Recomienda…" at bounding box center [615, 294] width 1230 height 588
click at [836, 289] on input "checkbox" at bounding box center [834, 288] width 14 height 14
checkbox input "true"
type input "789b4605-08e0-4dfe-9865-94468e2c17aa"
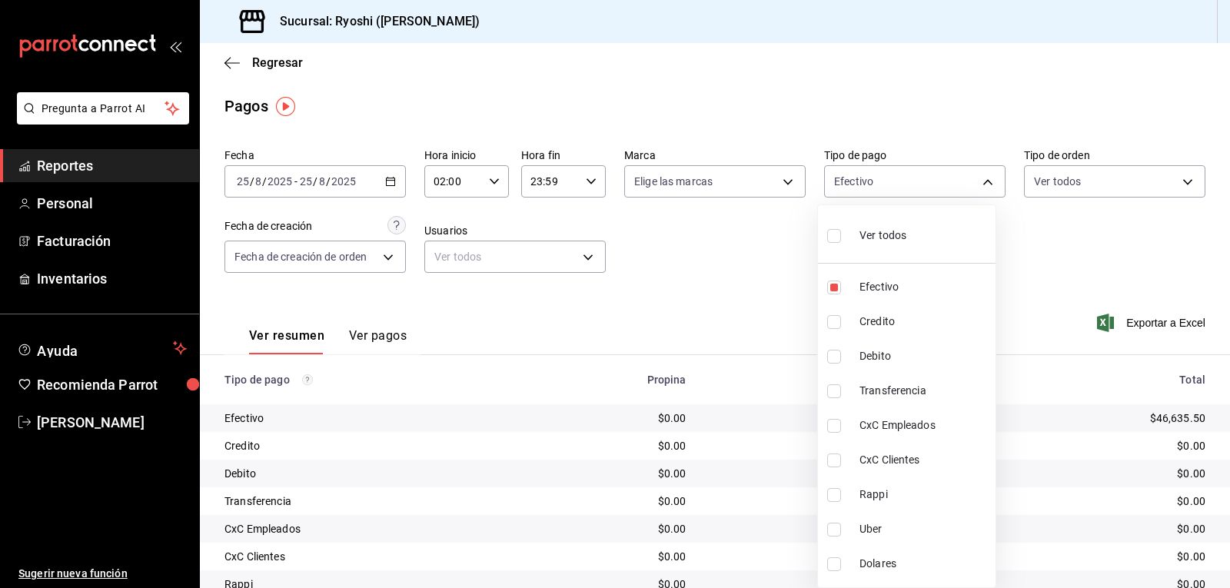
click at [738, 261] on div at bounding box center [615, 294] width 1230 height 588
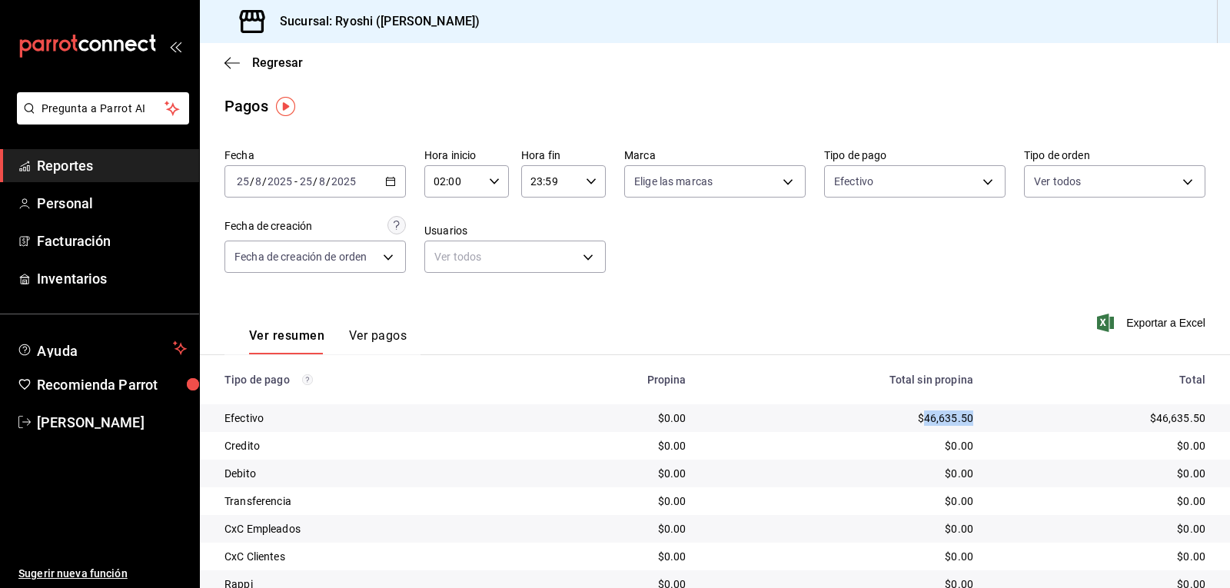
drag, startPoint x: 911, startPoint y: 419, endPoint x: 973, endPoint y: 420, distance: 61.5
click at [973, 420] on td "$46,635.50" at bounding box center [842, 418] width 287 height 28
copy div "46,635.50"
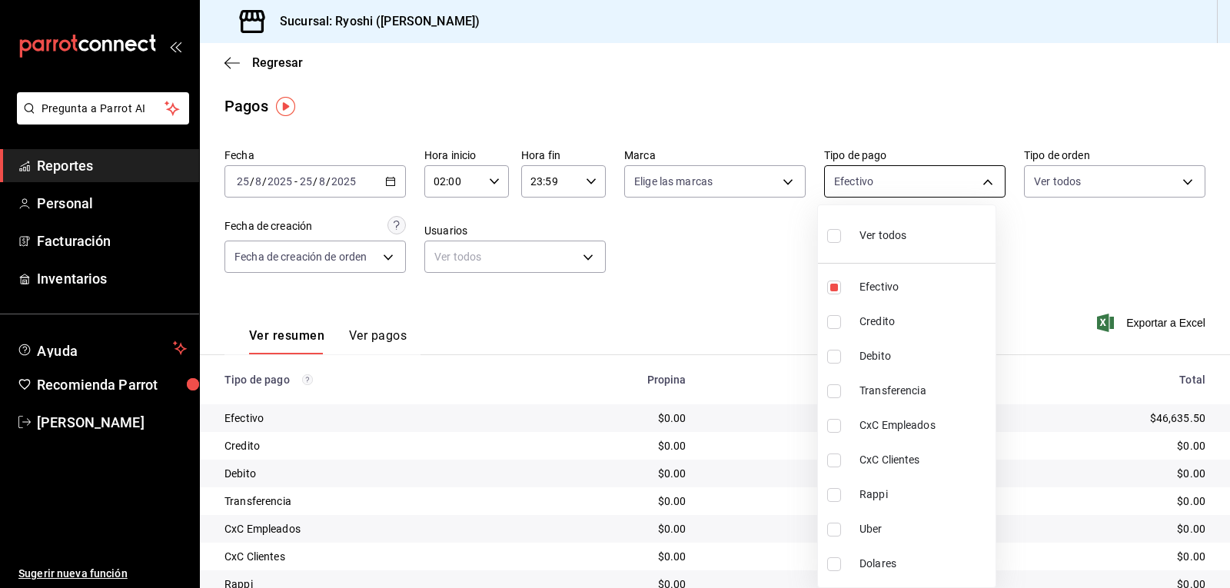
click at [889, 176] on body "Pregunta a Parrot AI Reportes Personal Facturación Inventarios Ayuda Recomienda…" at bounding box center [615, 294] width 1230 height 588
click at [841, 240] on label at bounding box center [837, 235] width 20 height 22
click at [841, 240] on input "checkbox" at bounding box center [834, 236] width 14 height 14
checkbox input "false"
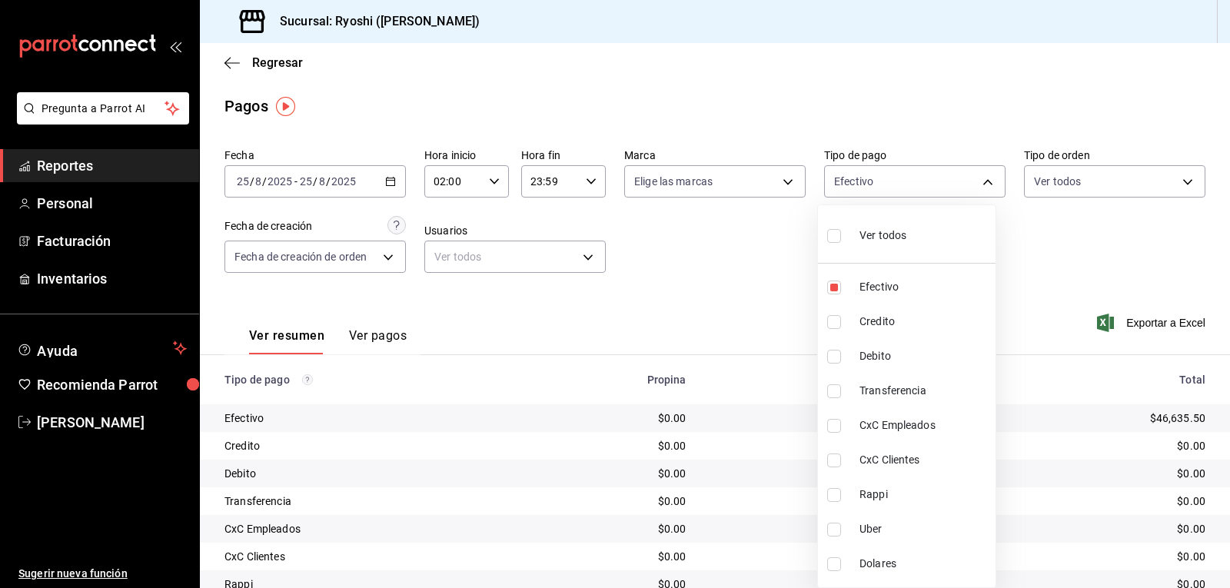
checkbox input "false"
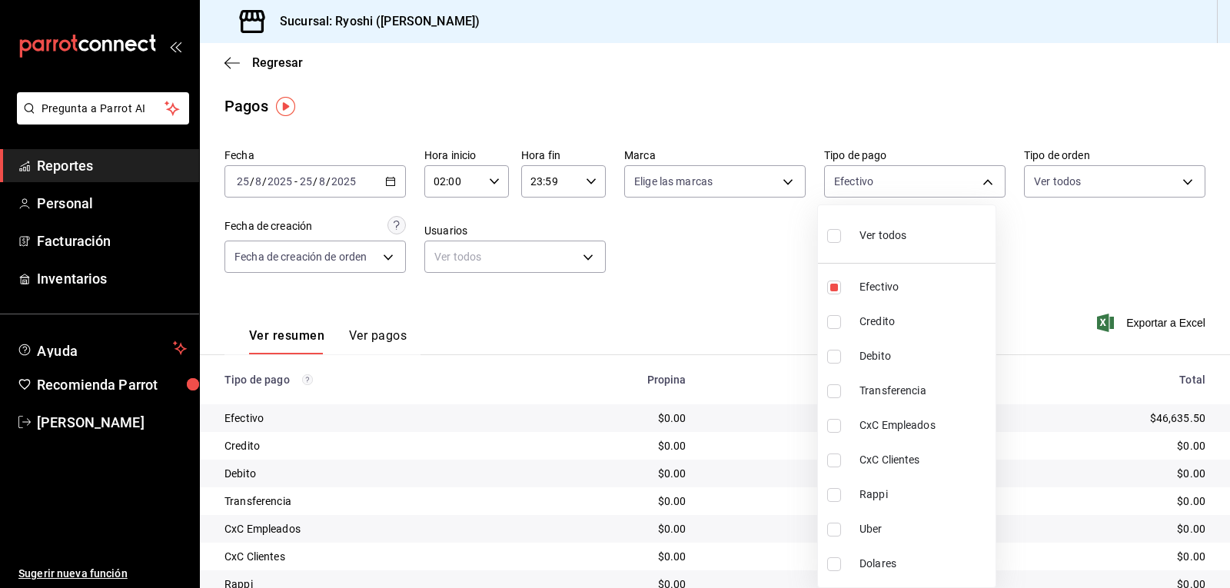
checkbox input "false"
click at [828, 238] on input "checkbox" at bounding box center [834, 236] width 14 height 14
checkbox input "true"
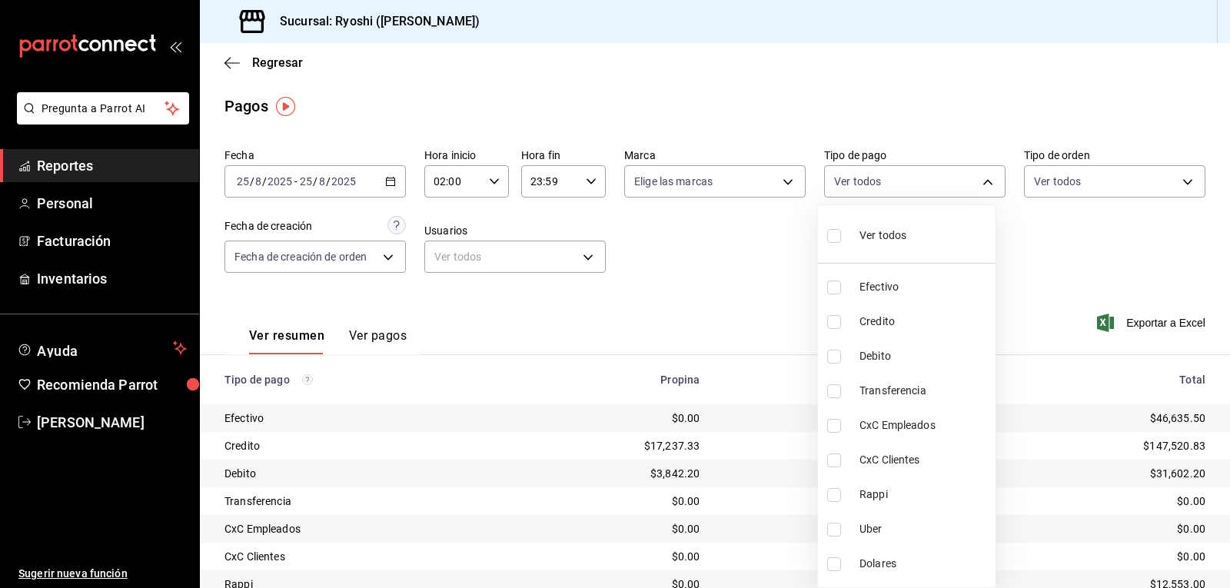
type input "789b4605-08e0-4dfe-9865-94468e2c17aa,9b0685d2-7f5d-4ede-a6b4-58a2ffcbf3cd,4fc1f…"
checkbox input "true"
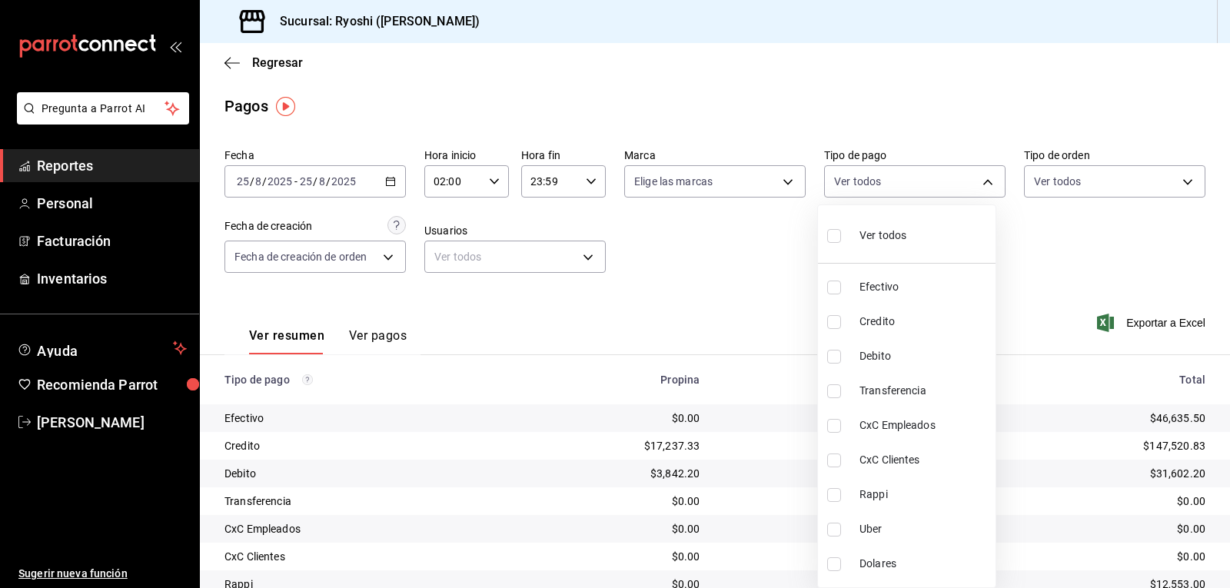
checkbox input "true"
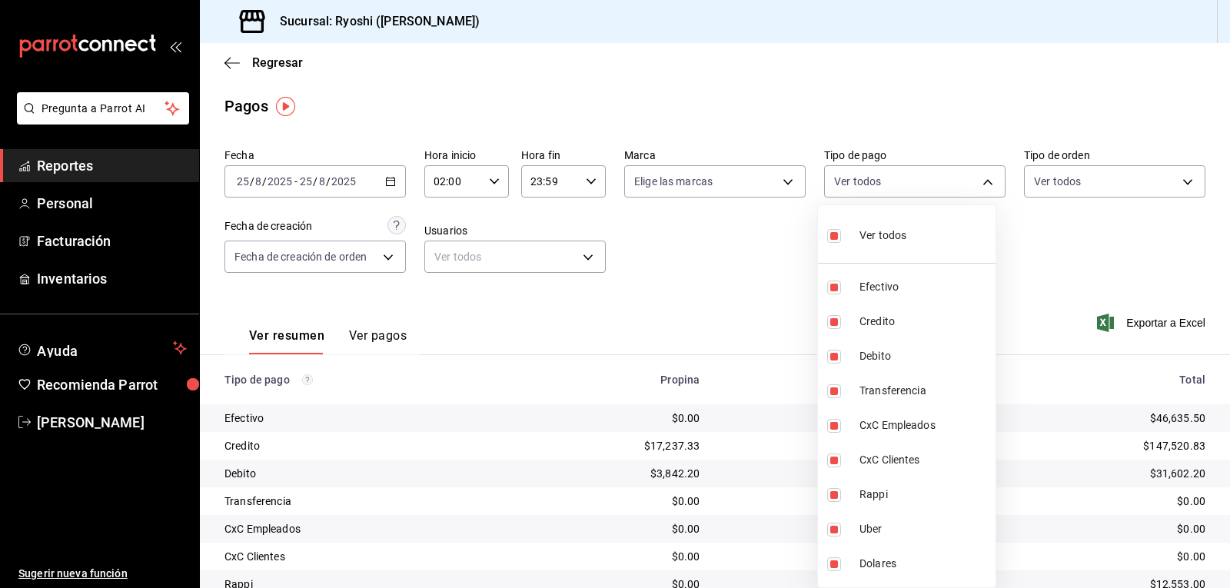
drag, startPoint x: 1222, startPoint y: 281, endPoint x: 1227, endPoint y: 400, distance: 118.5
click at [1219, 411] on div at bounding box center [615, 294] width 1230 height 588
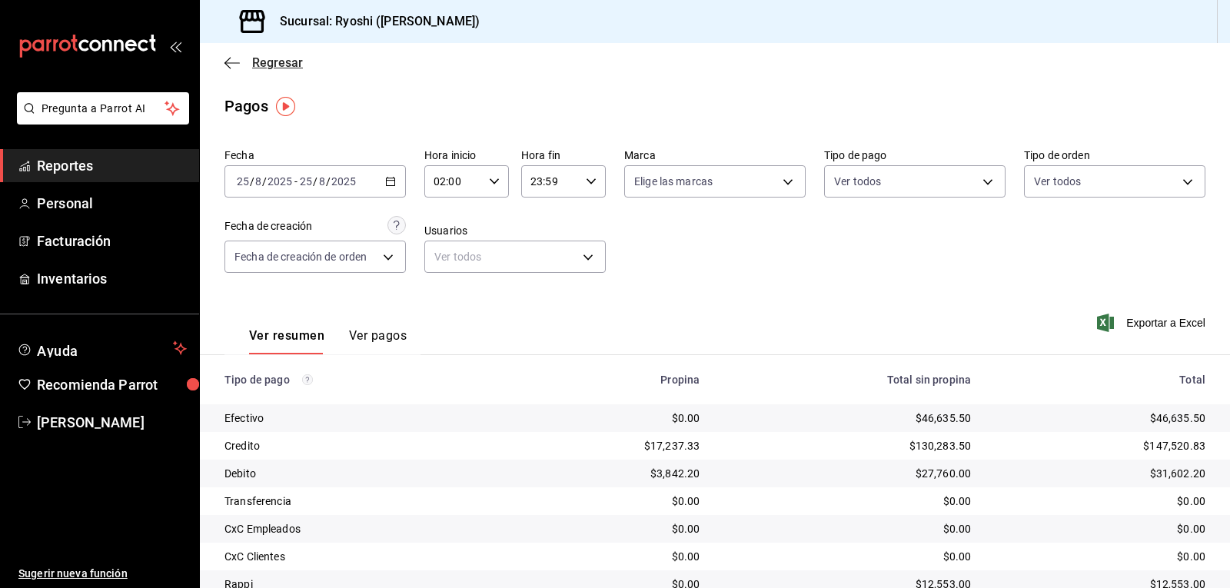
click at [231, 58] on icon "button" at bounding box center [231, 63] width 15 height 14
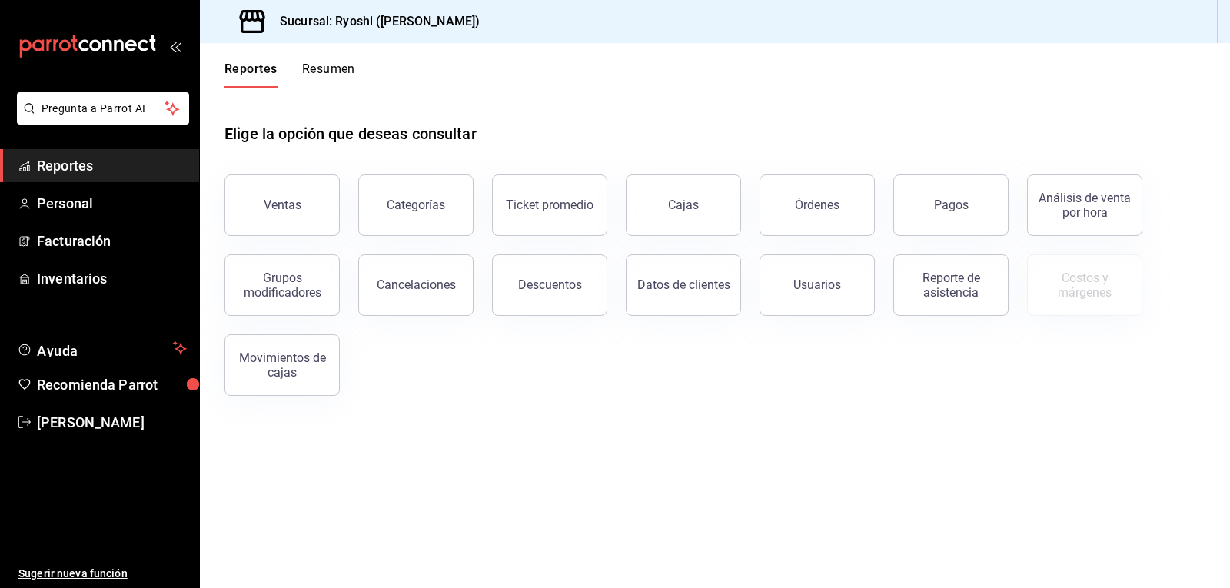
click at [330, 70] on button "Resumen" at bounding box center [328, 75] width 53 height 26
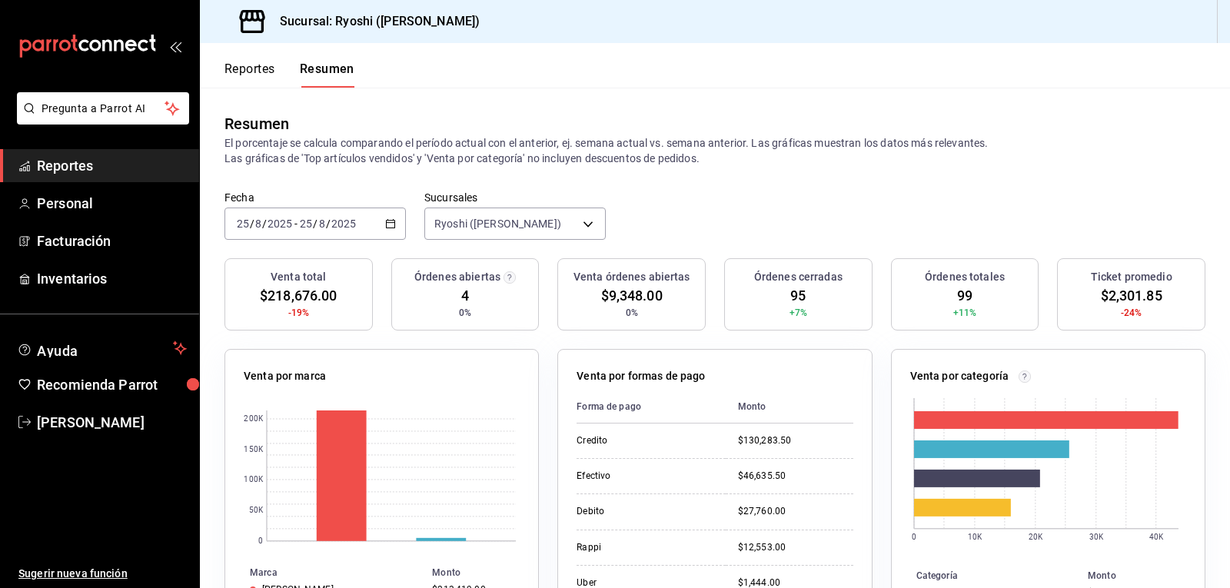
click at [258, 69] on button "Reportes" at bounding box center [249, 75] width 51 height 26
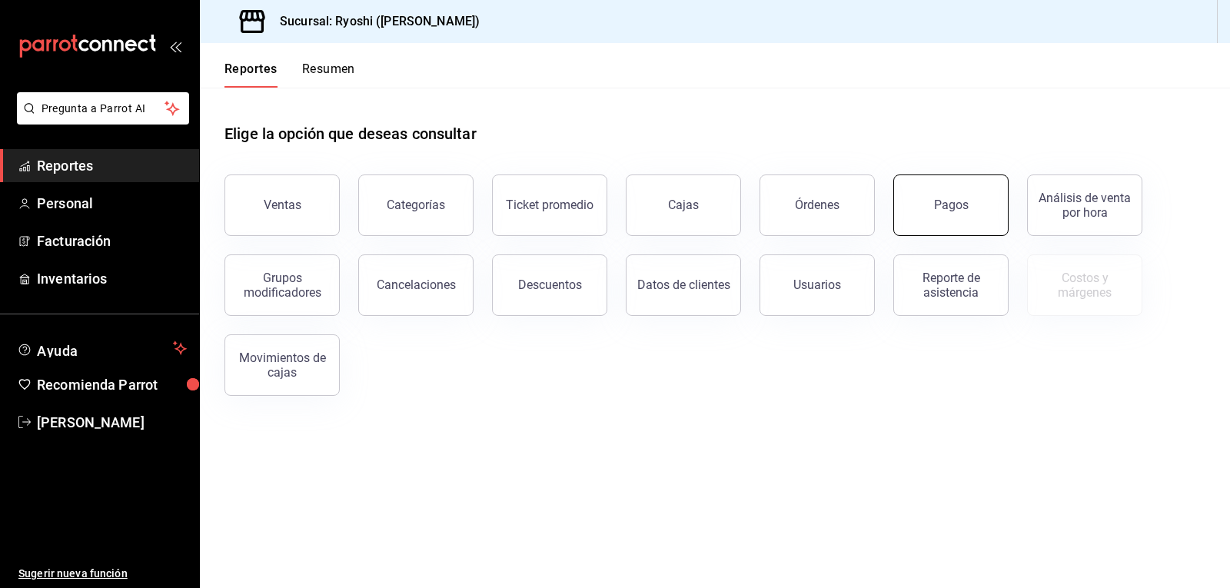
click at [975, 182] on button "Pagos" at bounding box center [950, 206] width 115 height 62
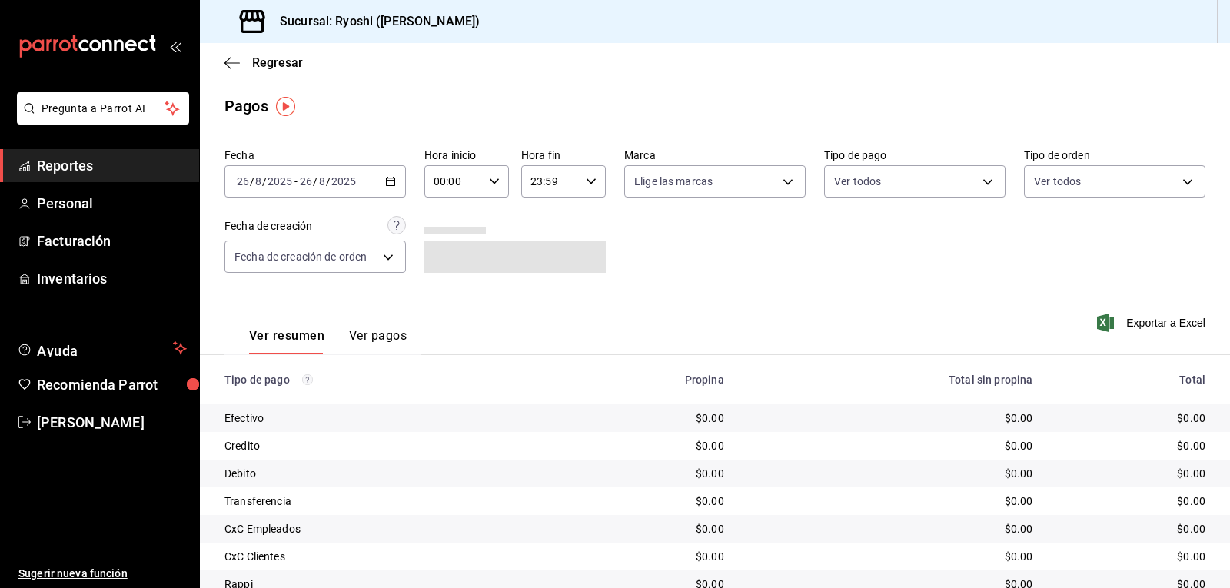
click at [389, 181] on \(Stroke\) "button" at bounding box center [391, 180] width 8 height 1
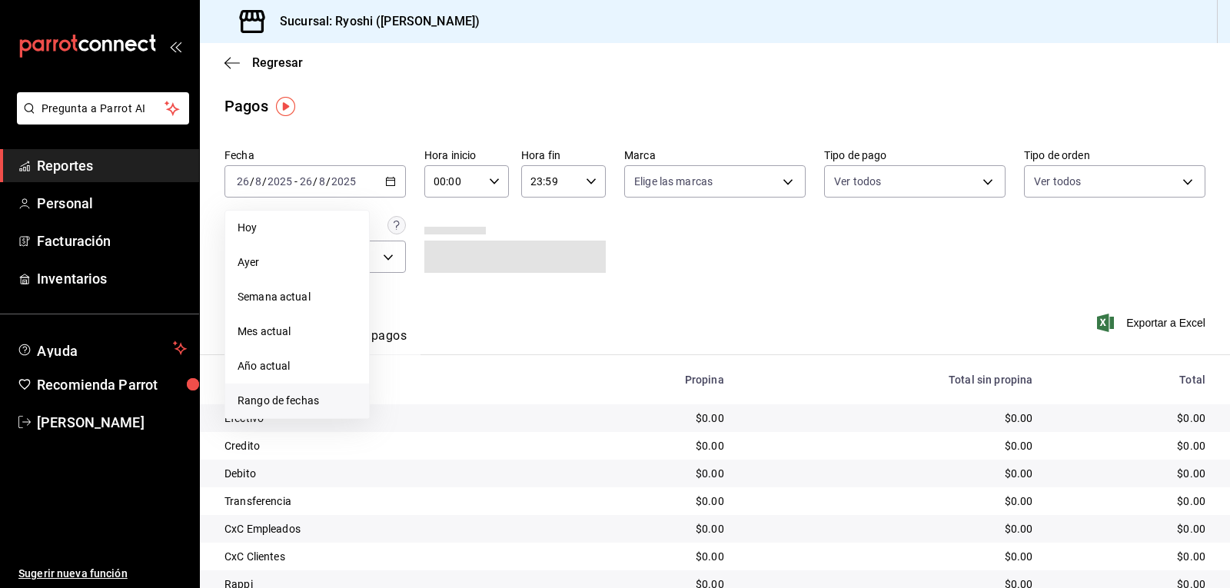
click at [288, 405] on span "Rango de fechas" at bounding box center [297, 401] width 119 height 16
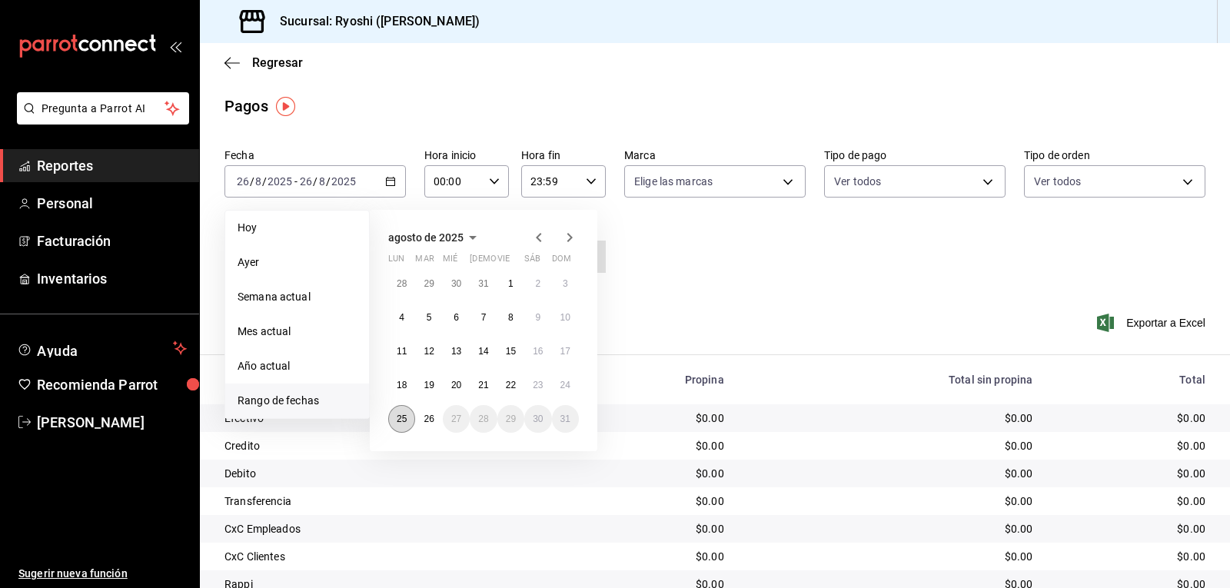
click at [404, 419] on abbr "25" at bounding box center [402, 419] width 10 height 11
click at [424, 421] on abbr "26" at bounding box center [429, 419] width 10 height 11
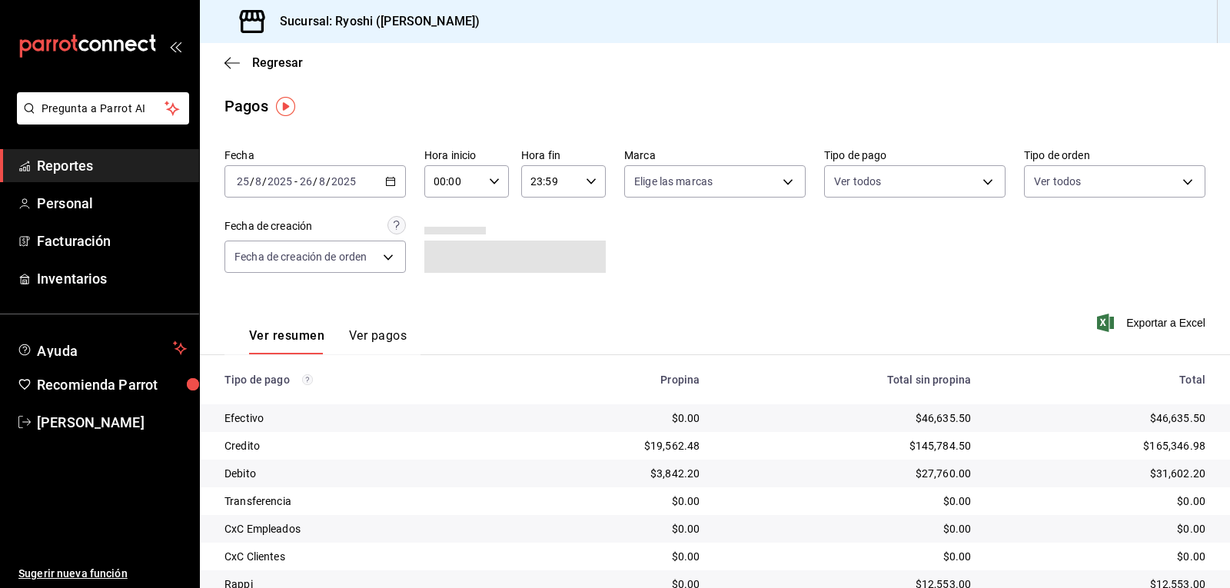
click at [816, 261] on div "Fecha [DATE] [DATE] - [DATE] [DATE] Hora inicio 00:00 Hora inicio Hora fin 23:5…" at bounding box center [714, 216] width 981 height 149
click at [977, 178] on body "Pregunta a Parrot AI Reportes Personal Facturación Inventarios Ayuda Recomienda…" at bounding box center [615, 294] width 1230 height 588
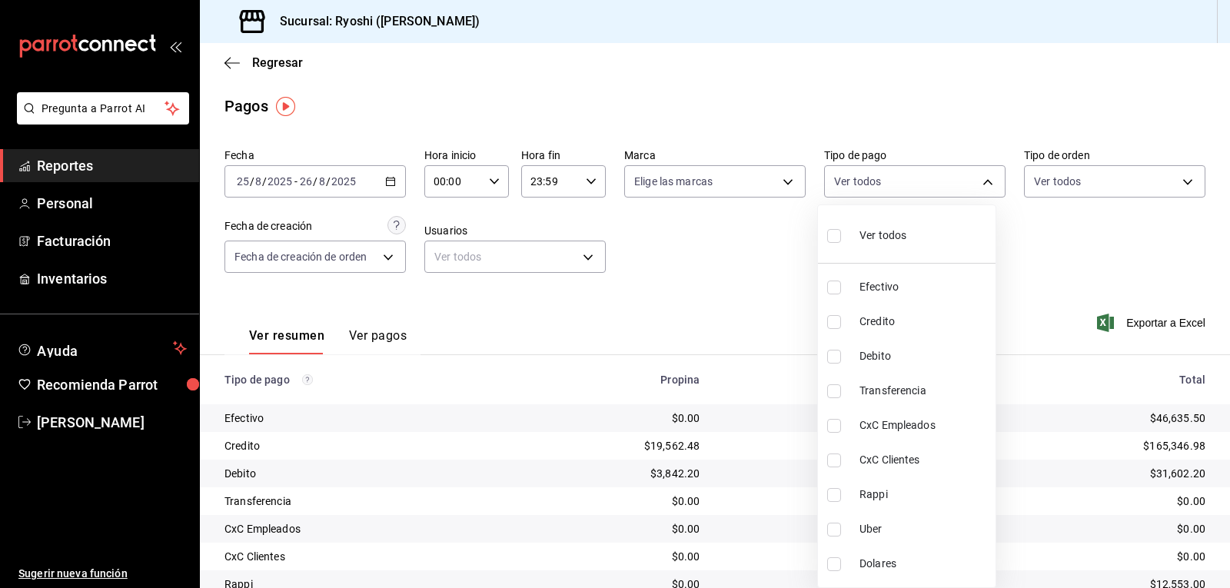
click at [830, 327] on input "checkbox" at bounding box center [834, 322] width 14 height 14
checkbox input "true"
type input "9b0685d2-7f5d-4ede-a6b4-58a2ffcbf3cd"
click at [833, 357] on input "checkbox" at bounding box center [834, 357] width 14 height 14
checkbox input "true"
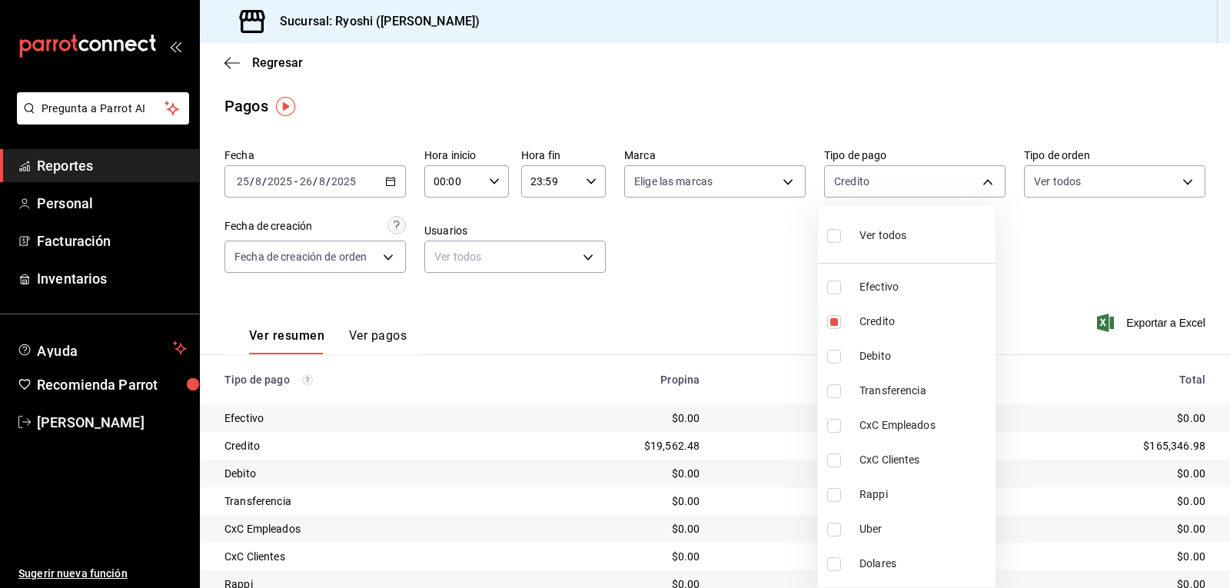
type input "9b0685d2-7f5d-4ede-a6b4-58a2ffcbf3cd,4fc1f123-1106-4d46-a6dc-4994d0550367"
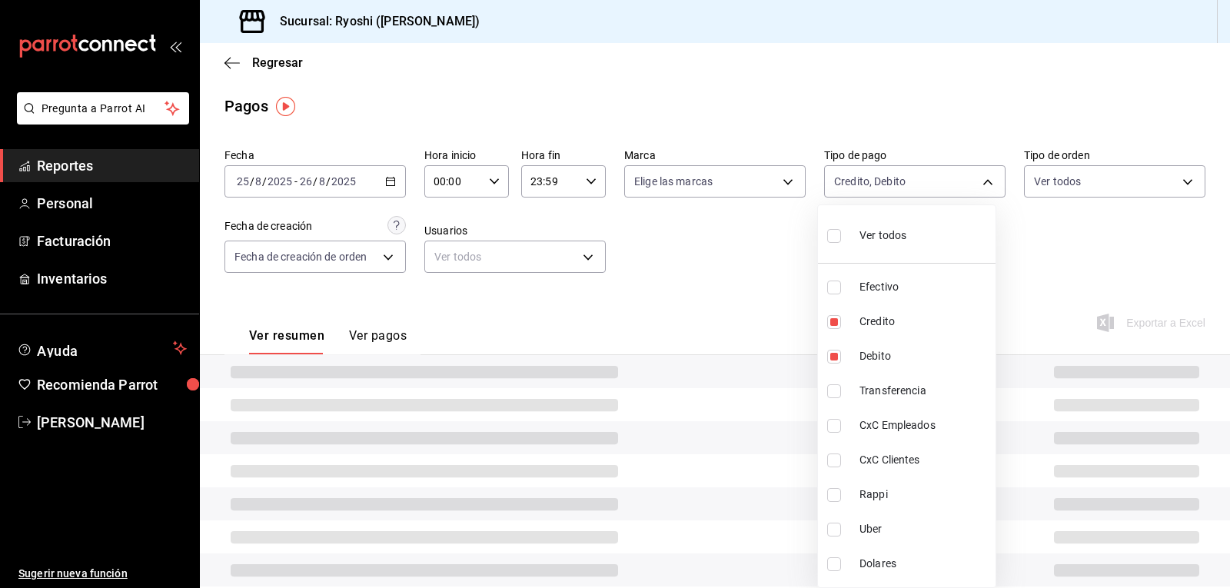
click at [767, 300] on div at bounding box center [615, 294] width 1230 height 588
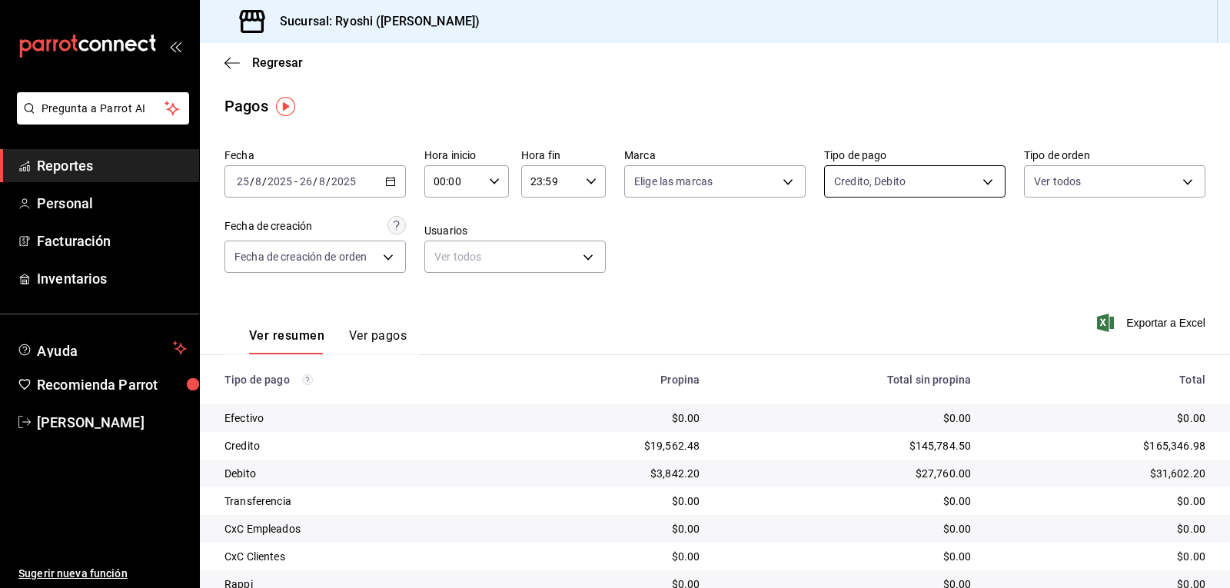
click at [979, 180] on body "Pregunta a Parrot AI Reportes Personal Facturación Inventarios Ayuda Recomienda…" at bounding box center [615, 294] width 1230 height 588
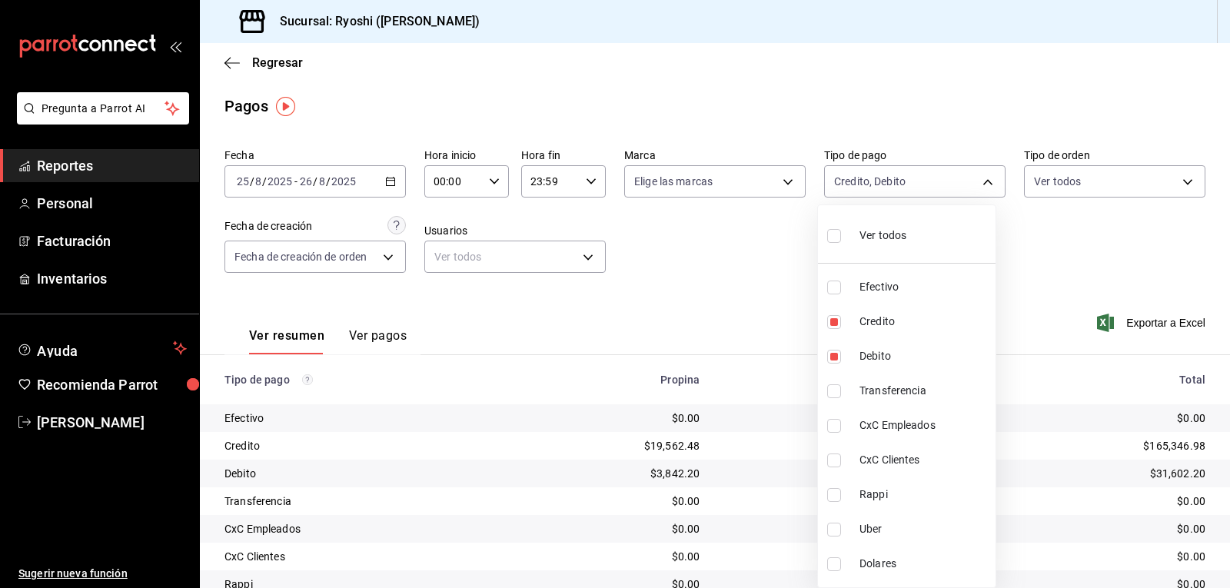
click at [833, 237] on input "checkbox" at bounding box center [834, 236] width 14 height 14
checkbox input "true"
type input "789b4605-08e0-4dfe-9865-94468e2c17aa,9b0685d2-7f5d-4ede-a6b4-58a2ffcbf3cd,4fc1f…"
checkbox input "true"
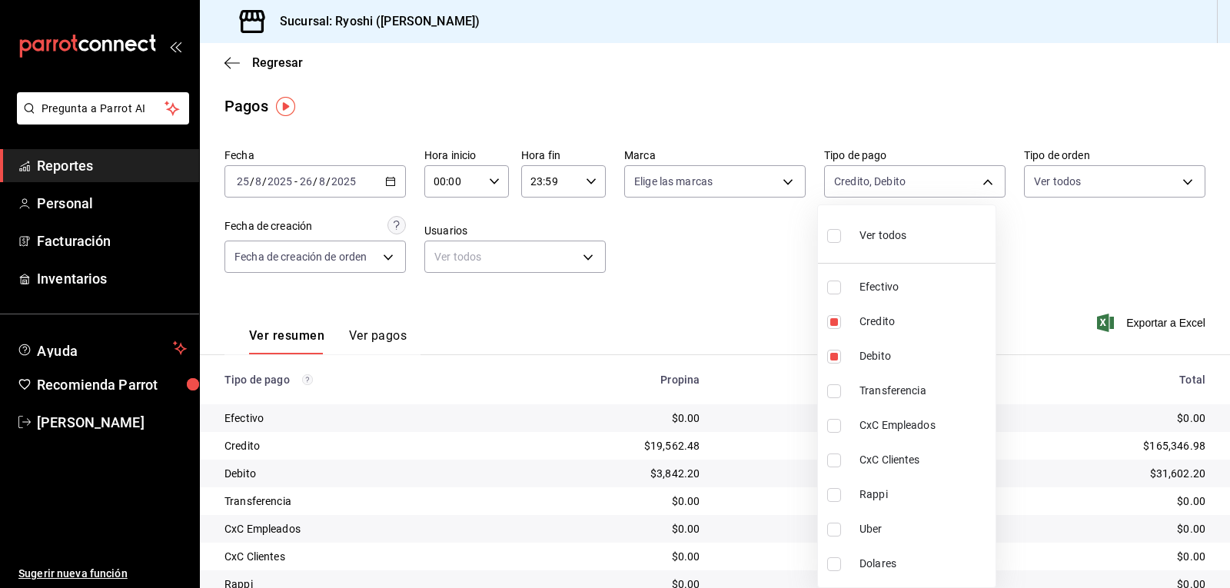
checkbox input "true"
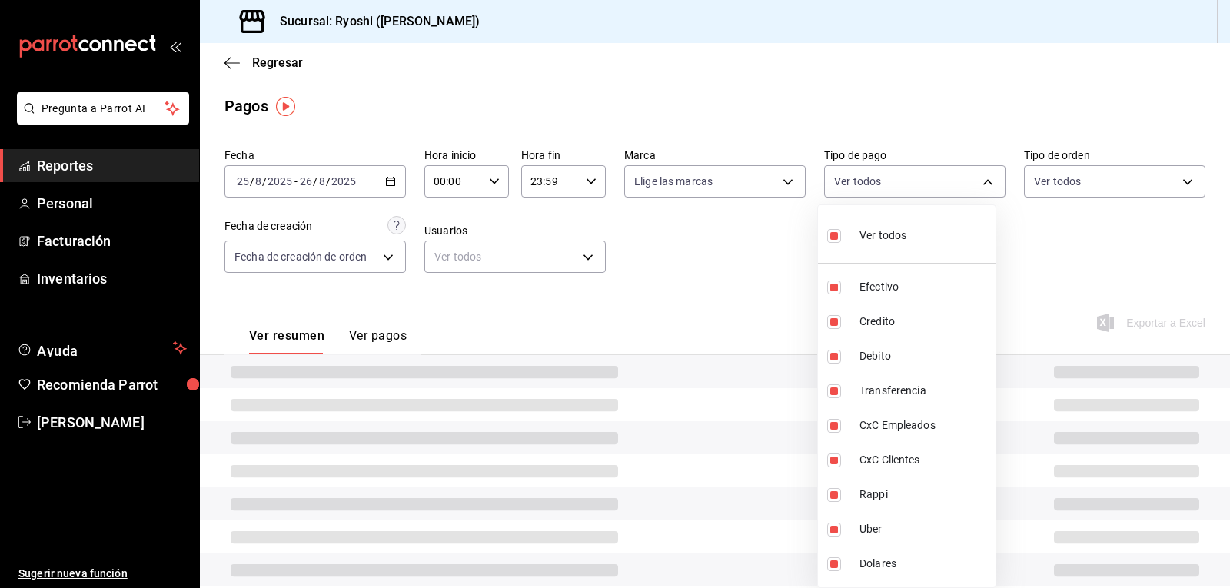
click at [760, 278] on div at bounding box center [615, 294] width 1230 height 588
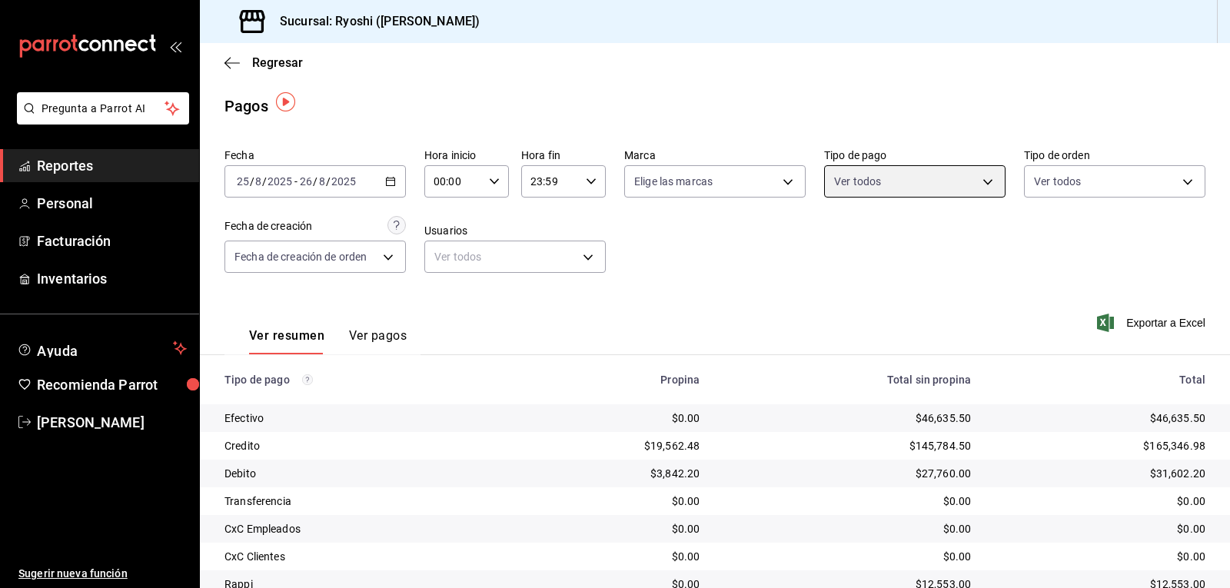
scroll to position [118, 0]
